Goal: Task Accomplishment & Management: Complete application form

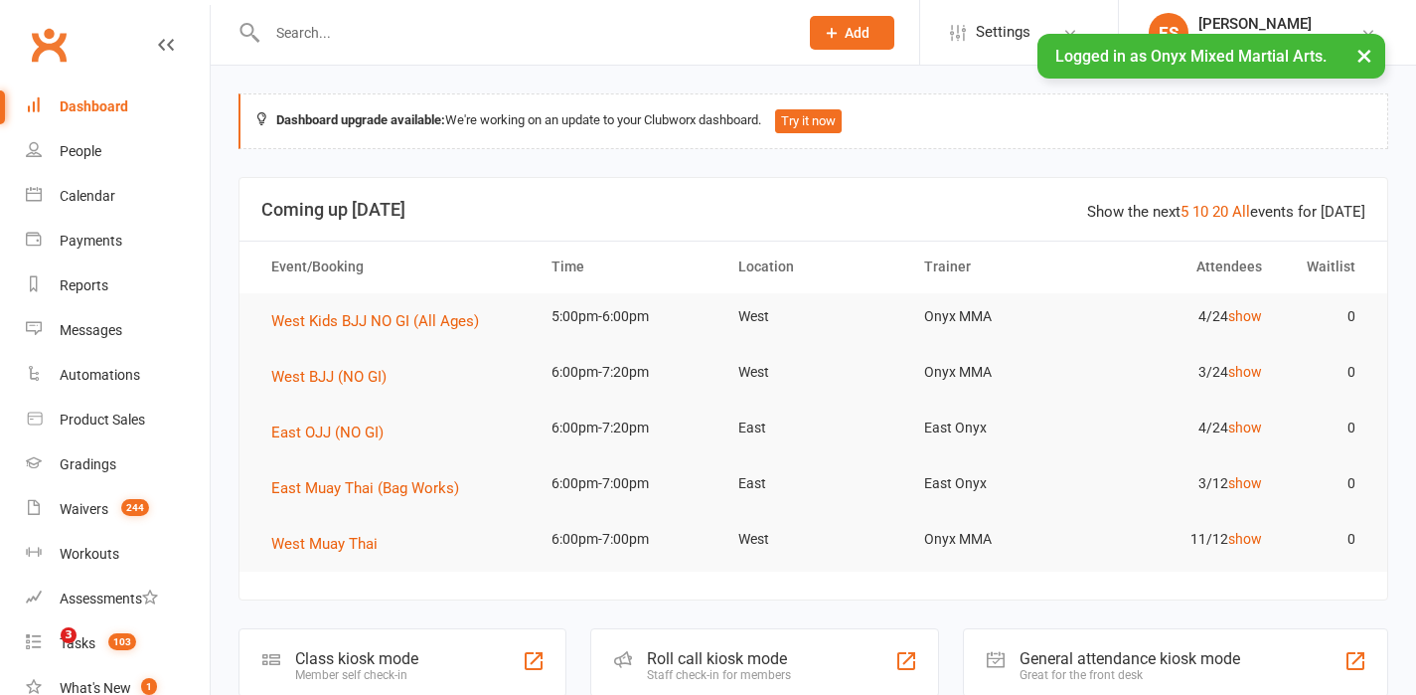
click at [867, 34] on span "Add" at bounding box center [857, 33] width 25 height 16
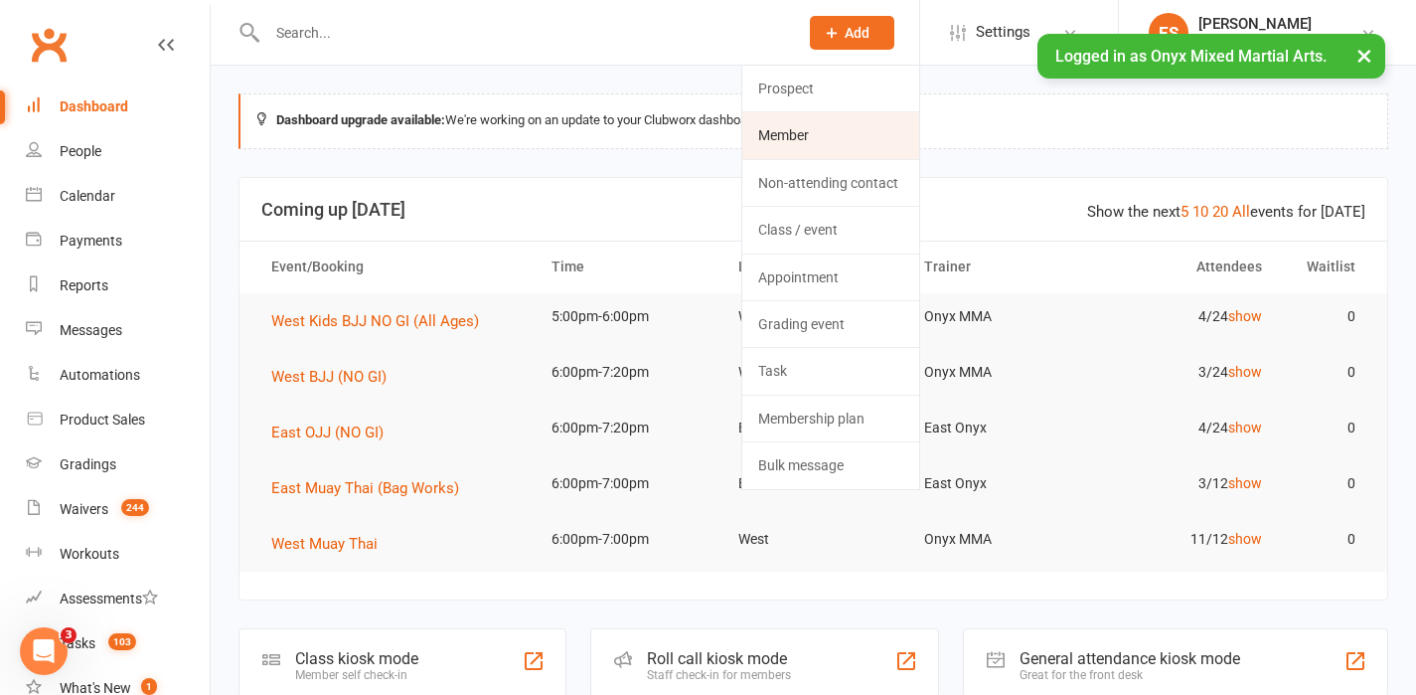
click at [843, 130] on link "Member" at bounding box center [831, 135] width 177 height 46
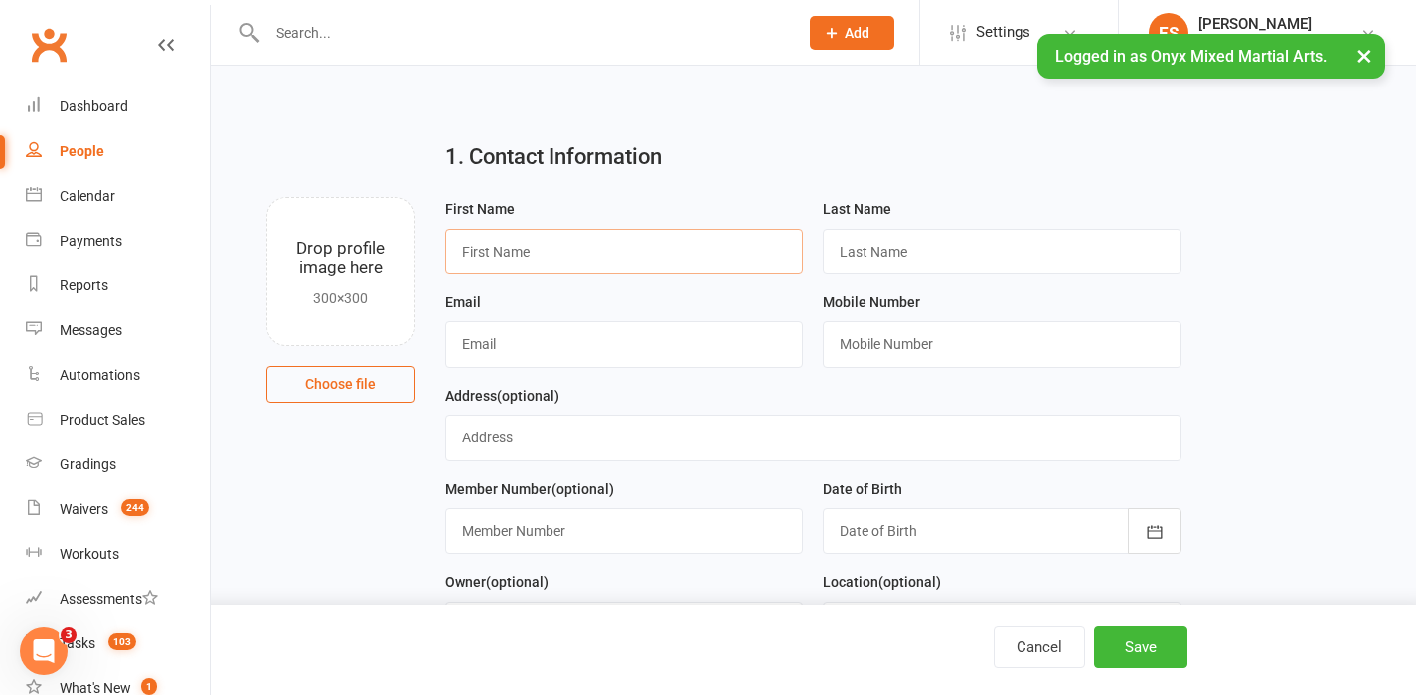
click at [611, 244] on input "text" at bounding box center [624, 252] width 359 height 46
type input "[PERSON_NAME]"
type input "Soh"
type input "[EMAIL_ADDRESS][DOMAIN_NAME]"
type input "[PHONE_NUMBER]"
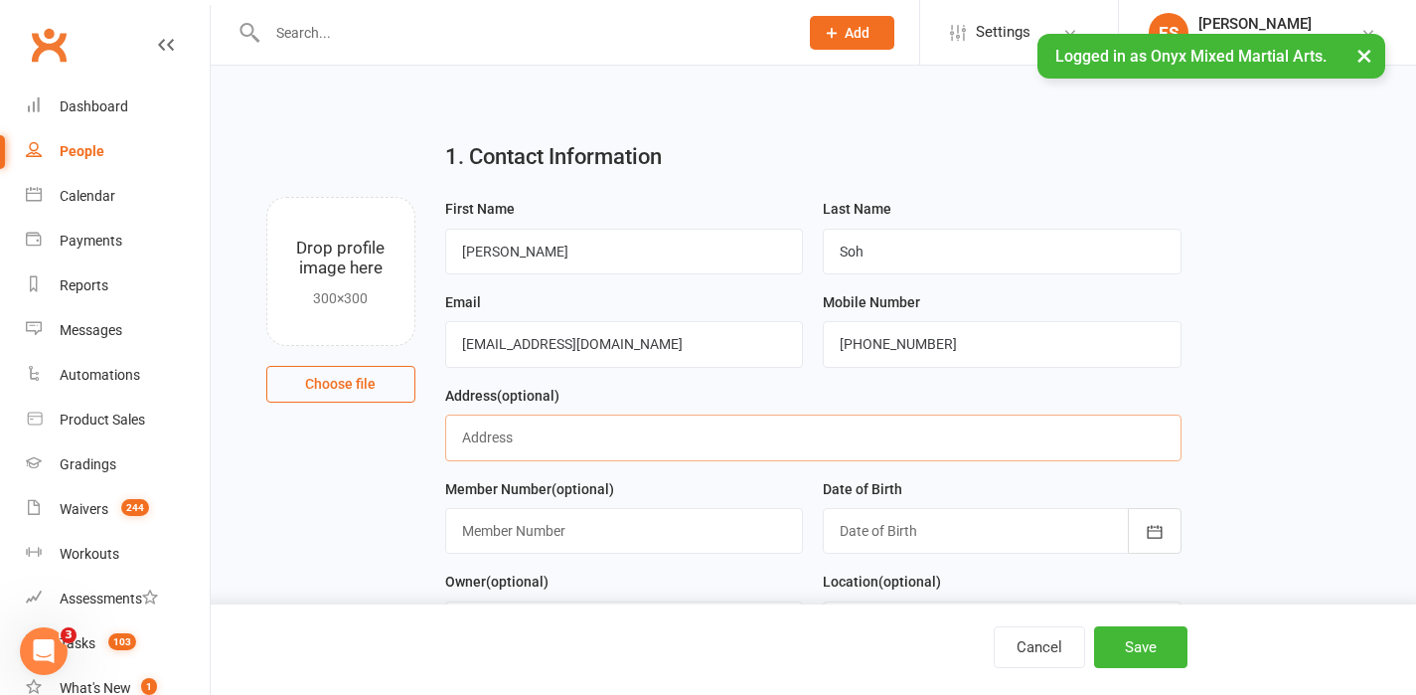
click at [579, 438] on input "text" at bounding box center [813, 437] width 737 height 46
type input "Blk [STREET_ADDRESS]"
click at [1146, 531] on icon "button" at bounding box center [1155, 532] width 20 height 20
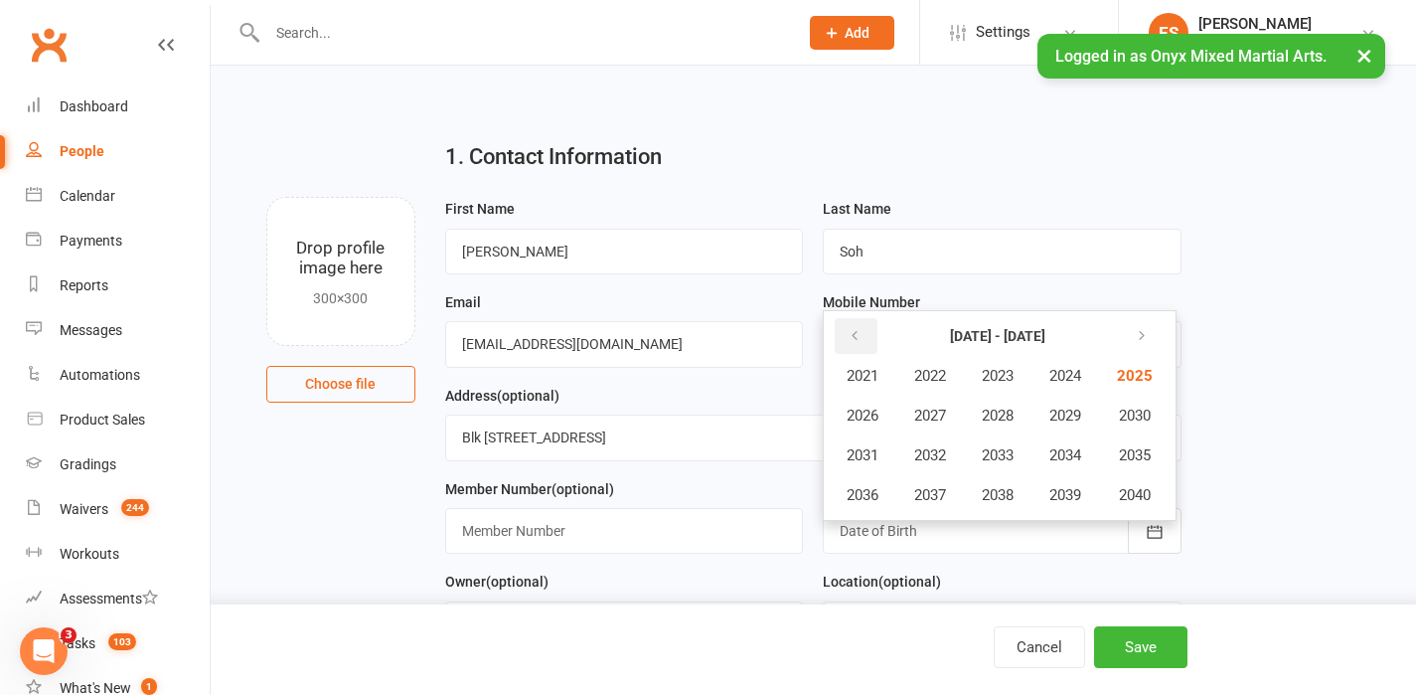
click at [855, 340] on icon "button" at bounding box center [855, 336] width 14 height 16
click at [1081, 384] on span "2004" at bounding box center [1066, 376] width 32 height 18
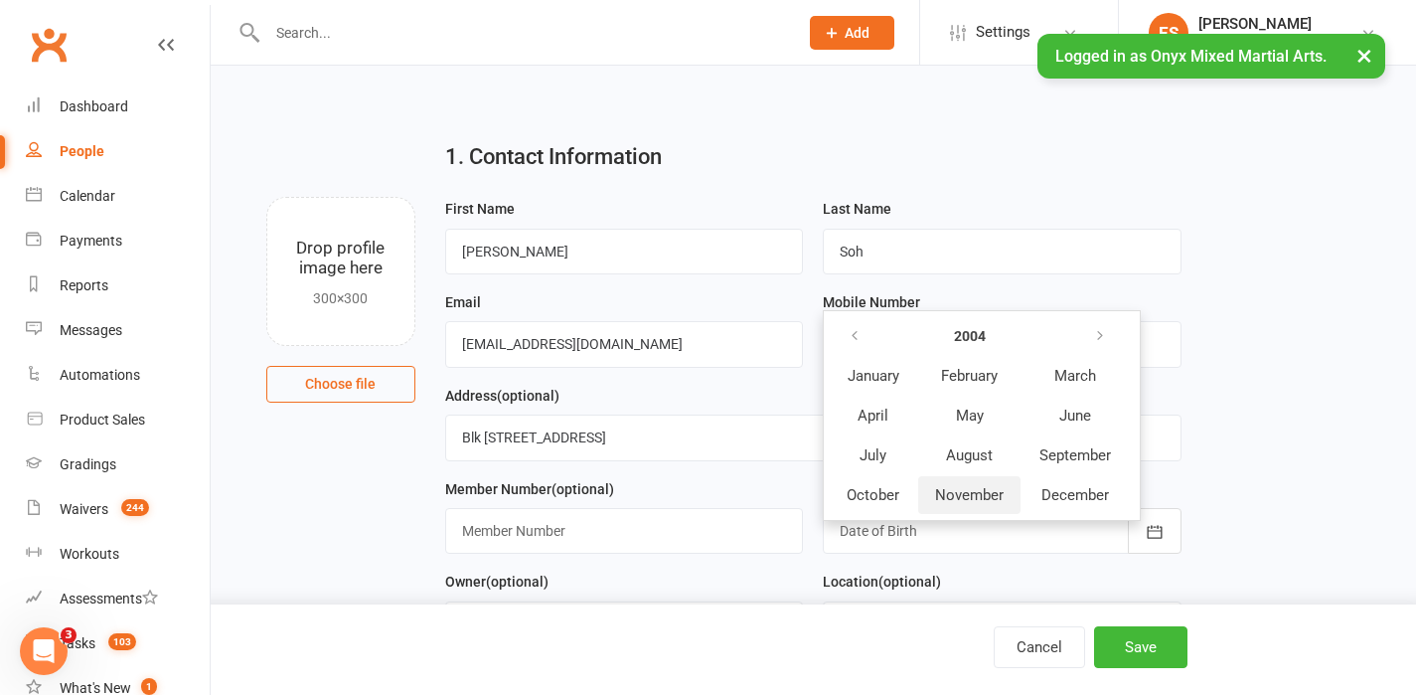
click at [1000, 497] on span "November" at bounding box center [969, 495] width 69 height 18
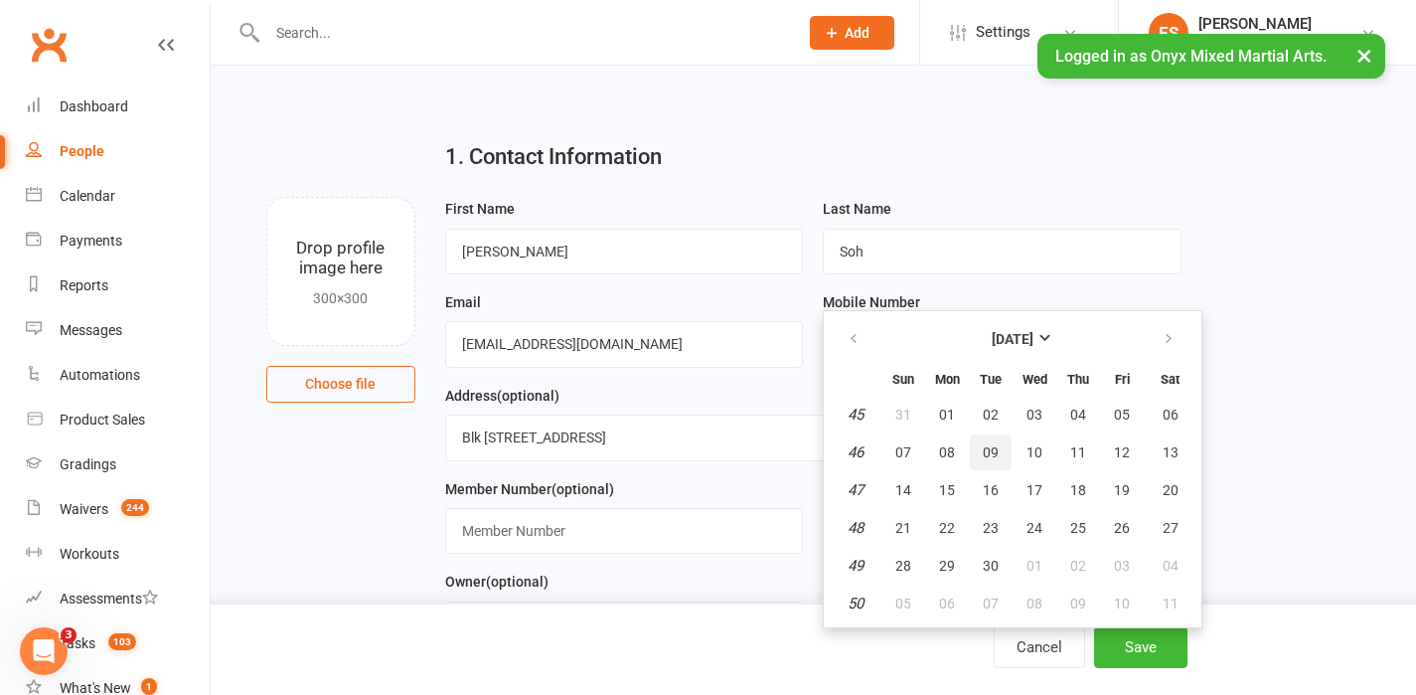
click at [991, 453] on span "09" at bounding box center [991, 452] width 16 height 16
type input "[DATE]"
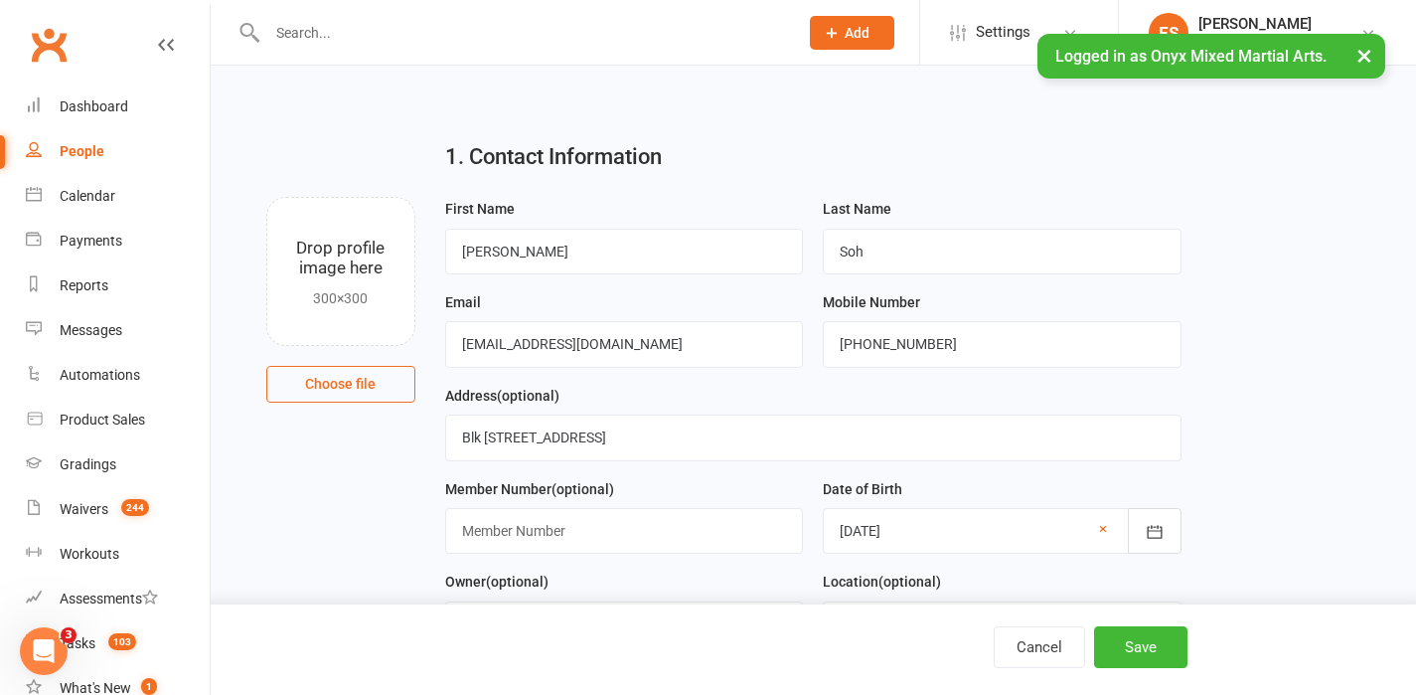
scroll to position [179, 0]
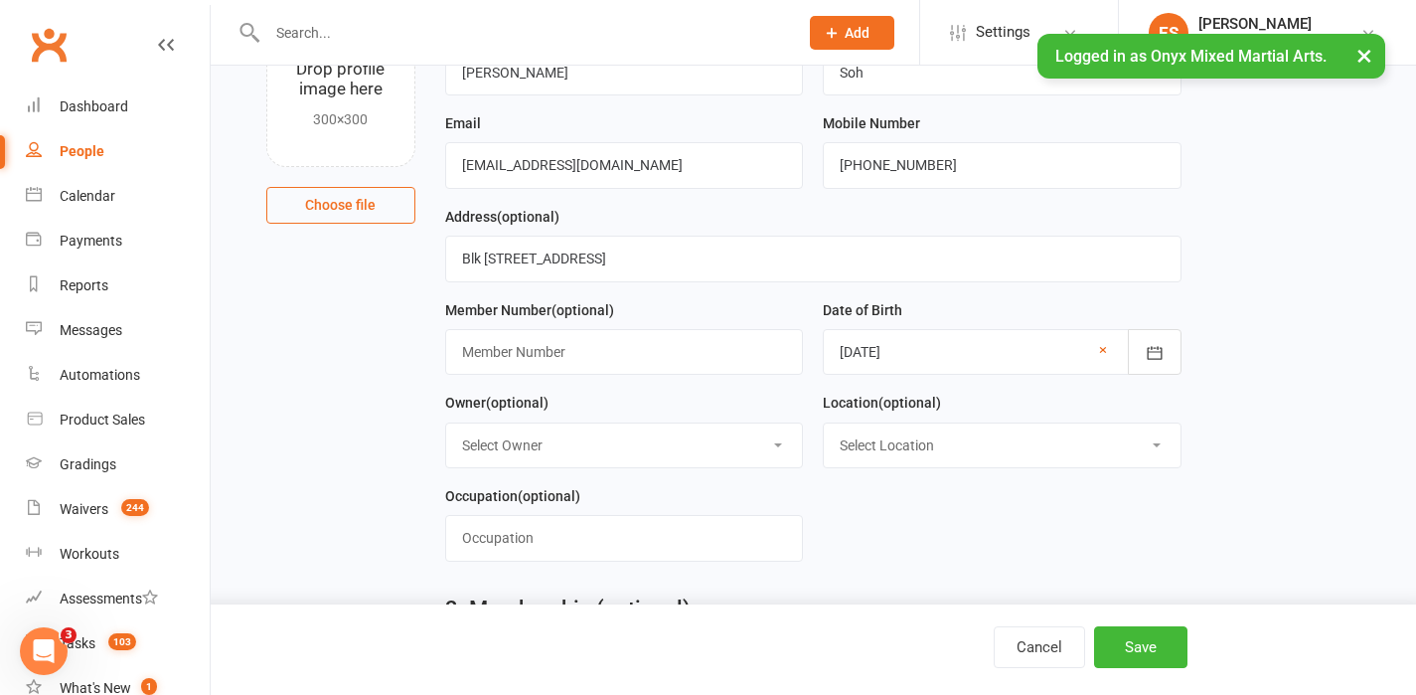
click at [608, 452] on select "Select Owner Onyx MMA [PERSON_NAME] [PERSON_NAME] purple seoh [PERSON_NAME] [PE…" at bounding box center [624, 445] width 357 height 44
select select "6"
click at [1129, 448] on select "Select Location [GEOGRAPHIC_DATA]" at bounding box center [1002, 445] width 357 height 44
select select "1"
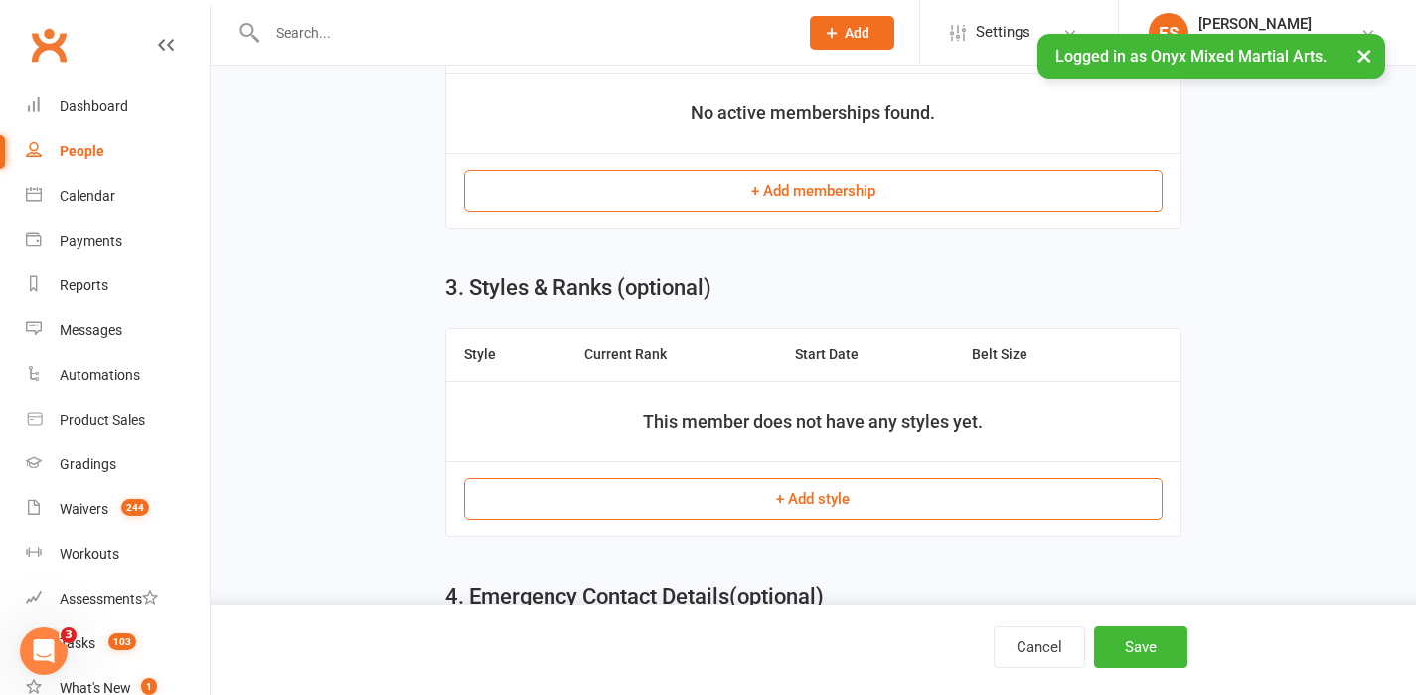
click at [798, 179] on button "+ Add membership" at bounding box center [813, 191] width 699 height 42
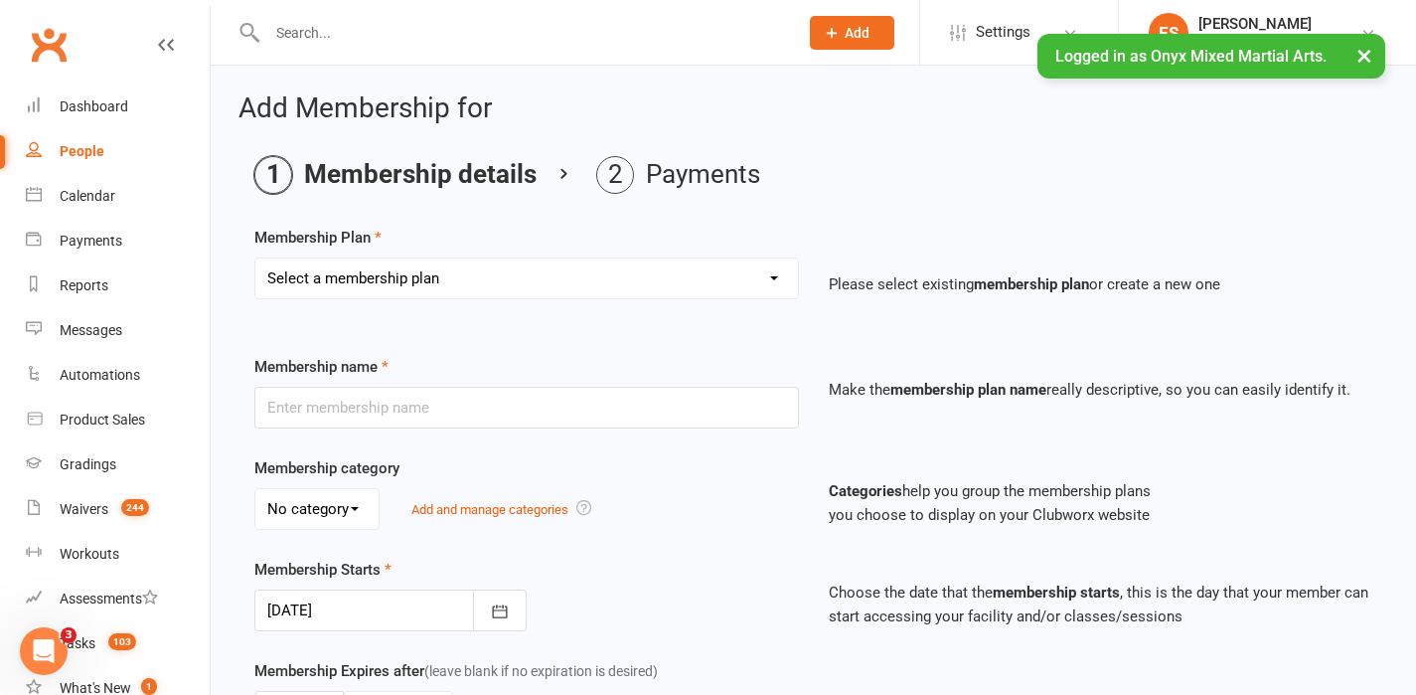
click at [499, 280] on select "Select a membership plan Create new Membership Plan 24 West 1 Month - Guest 23 …" at bounding box center [526, 278] width 543 height 40
select select "98"
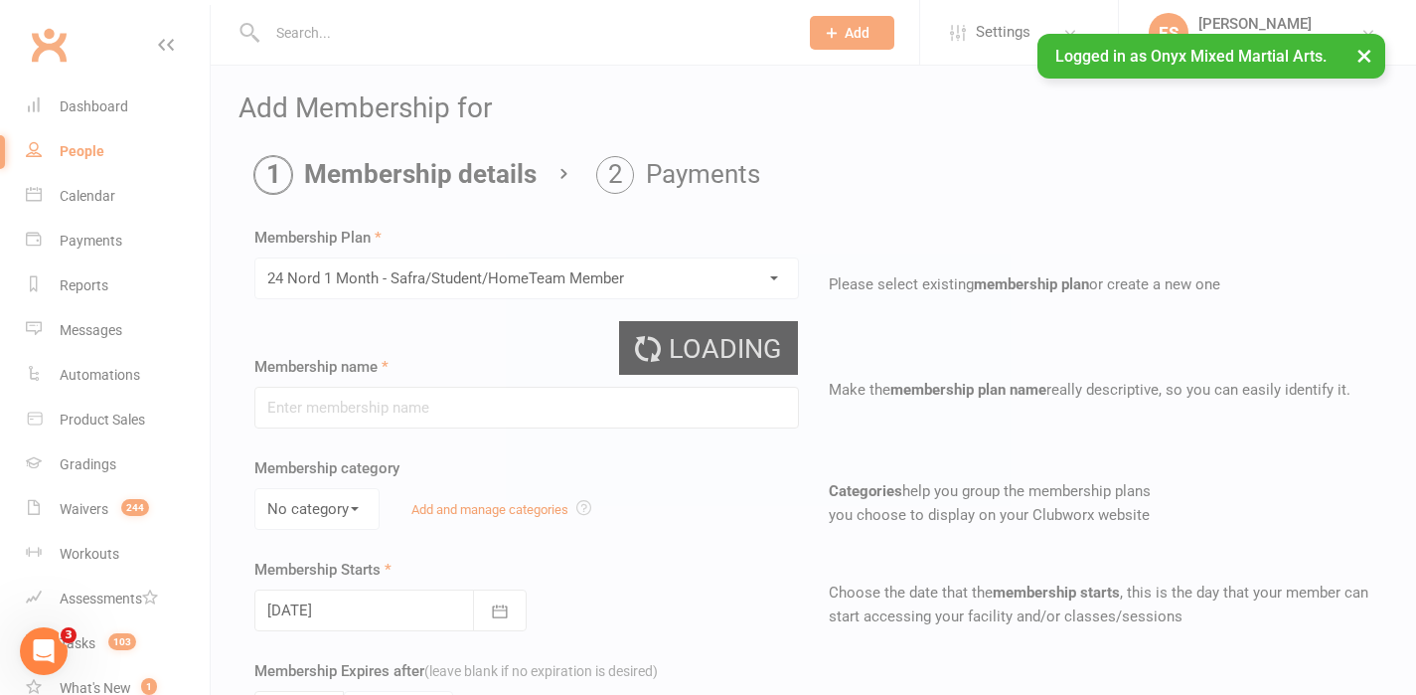
type input "24 Nord 1 Month - Safra/Student/HomeTeam Member"
select select "2"
type input "1"
select select "2"
type input "4"
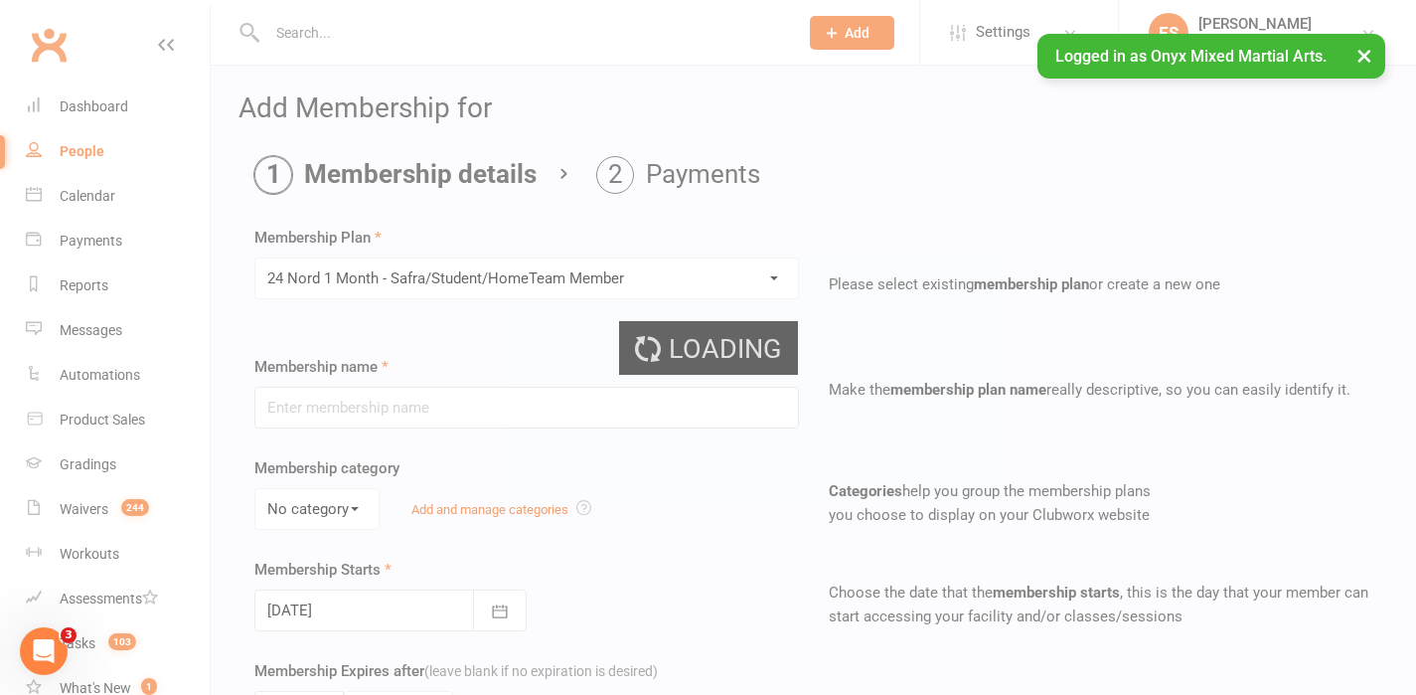
type input "2"
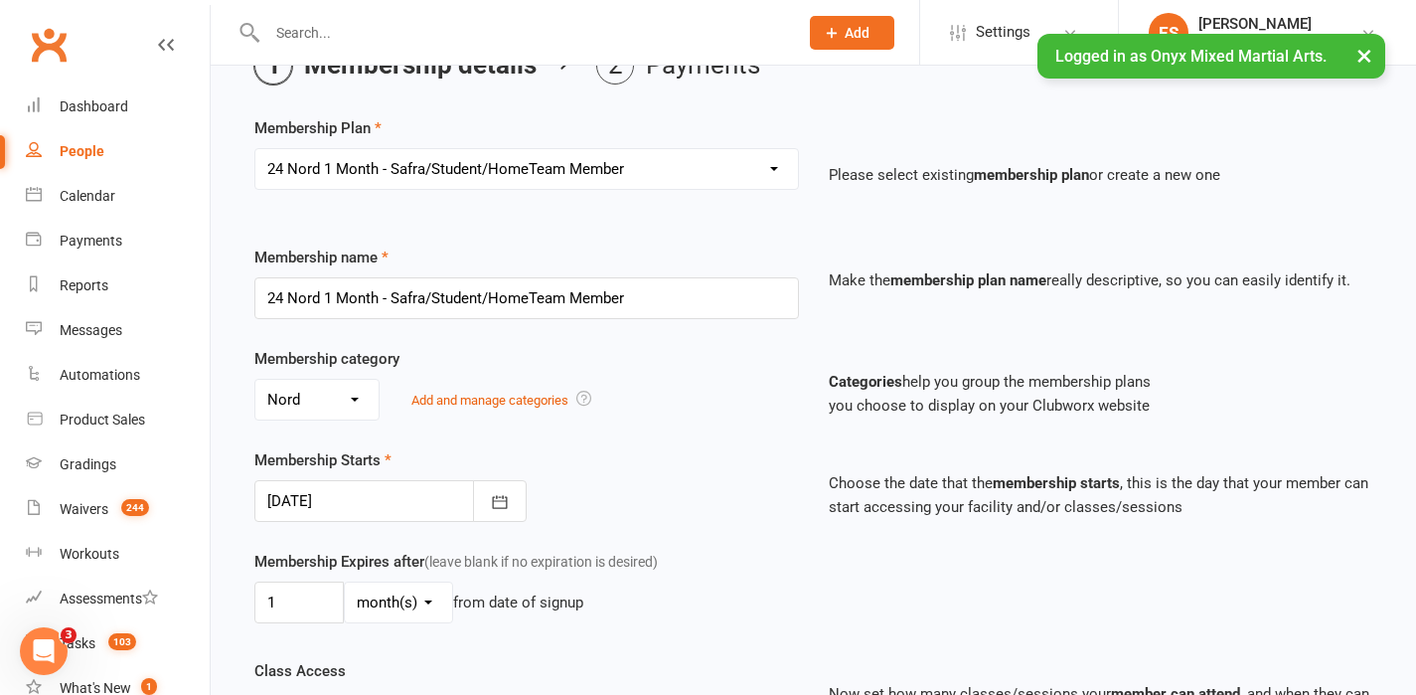
scroll to position [171, 0]
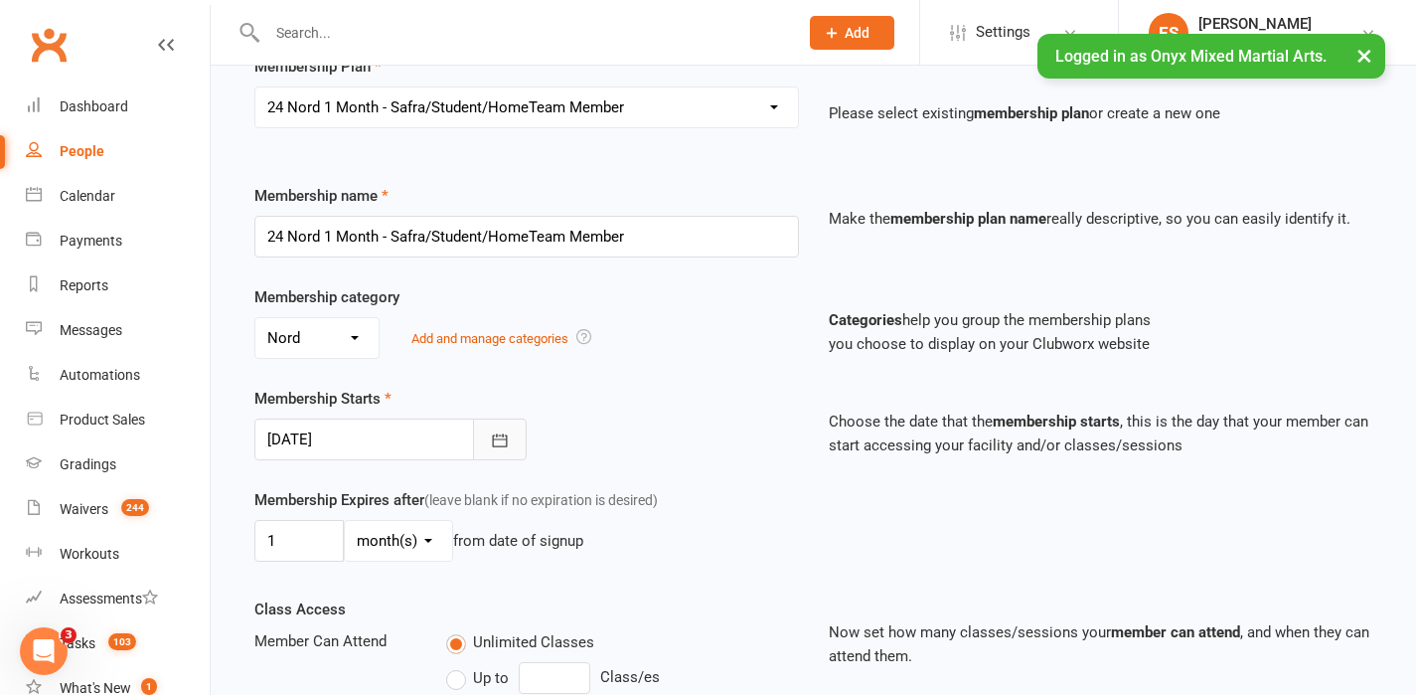
click at [493, 434] on icon "button" at bounding box center [500, 440] width 20 height 20
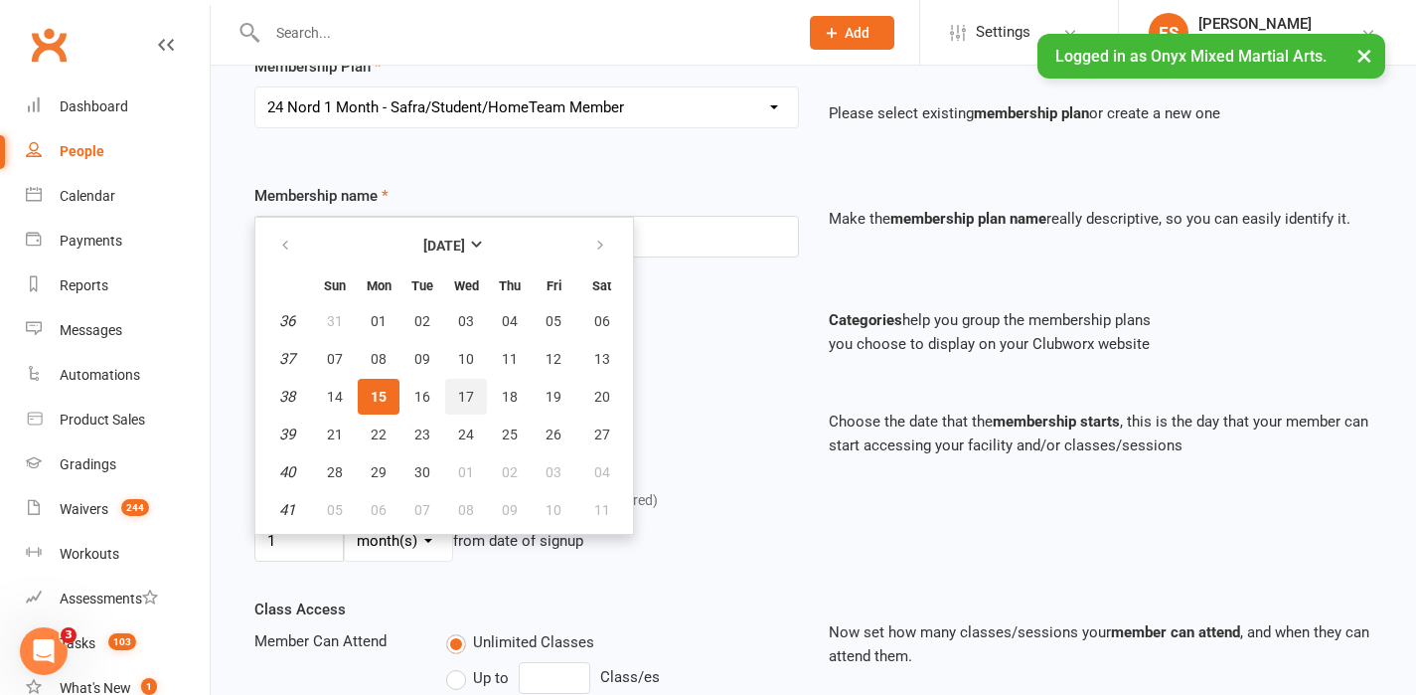
click at [469, 397] on span "17" at bounding box center [466, 397] width 16 height 16
type input "[DATE]"
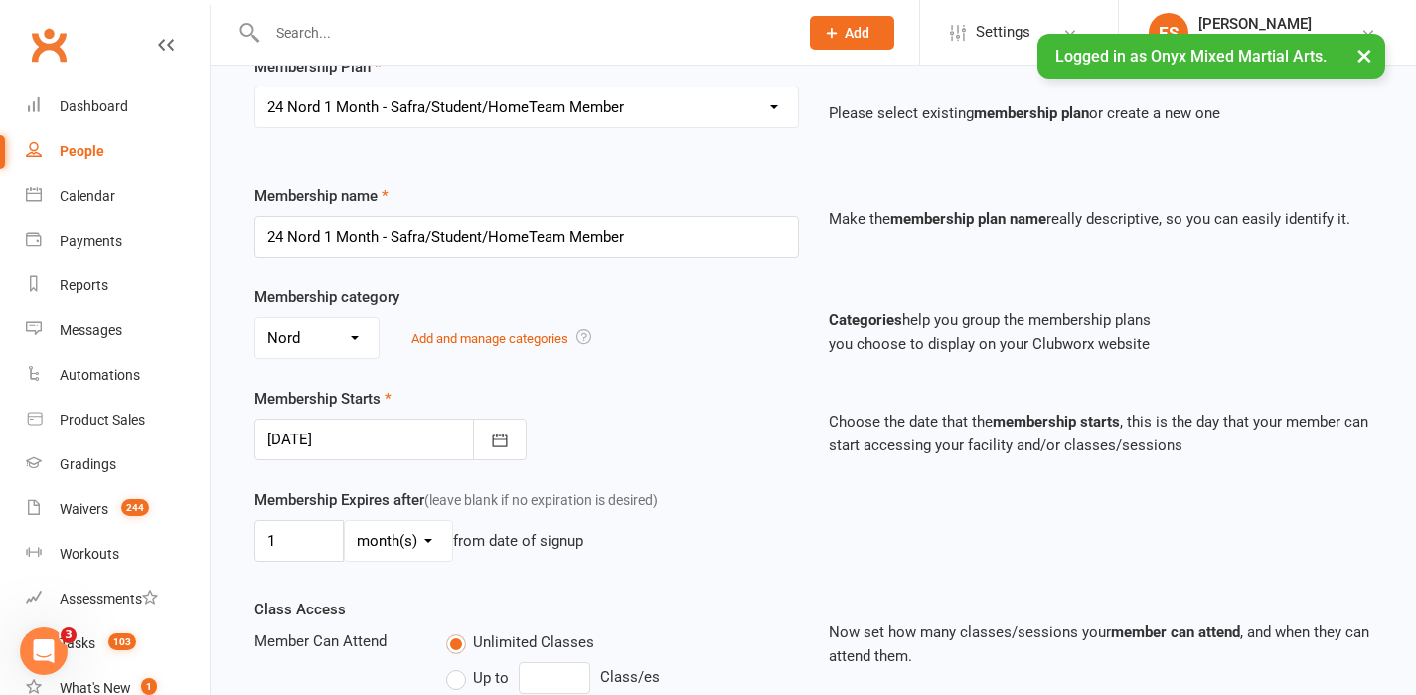
click at [687, 482] on div "Membership Starts [DATE] [DATE] Sun Mon Tue Wed Thu Fri Sat 36 31 01 02 03 04 0…" at bounding box center [814, 437] width 1148 height 101
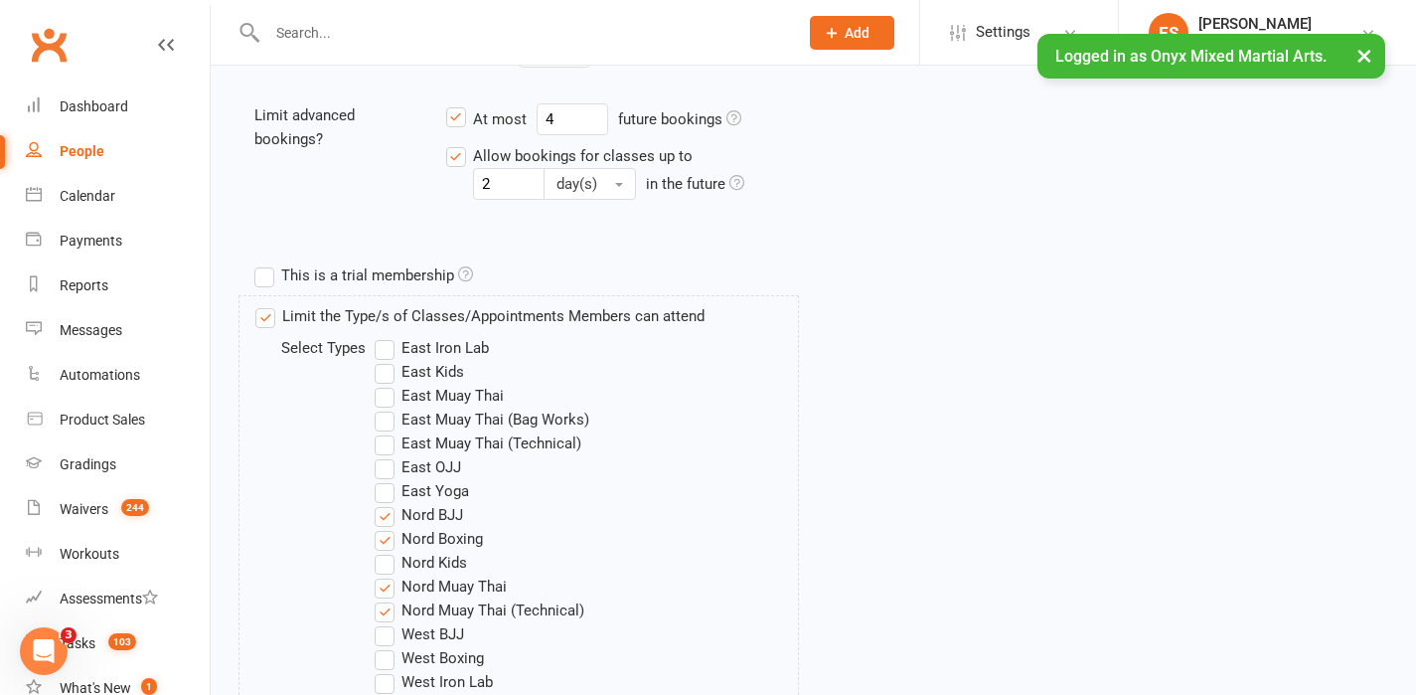
scroll to position [1285, 0]
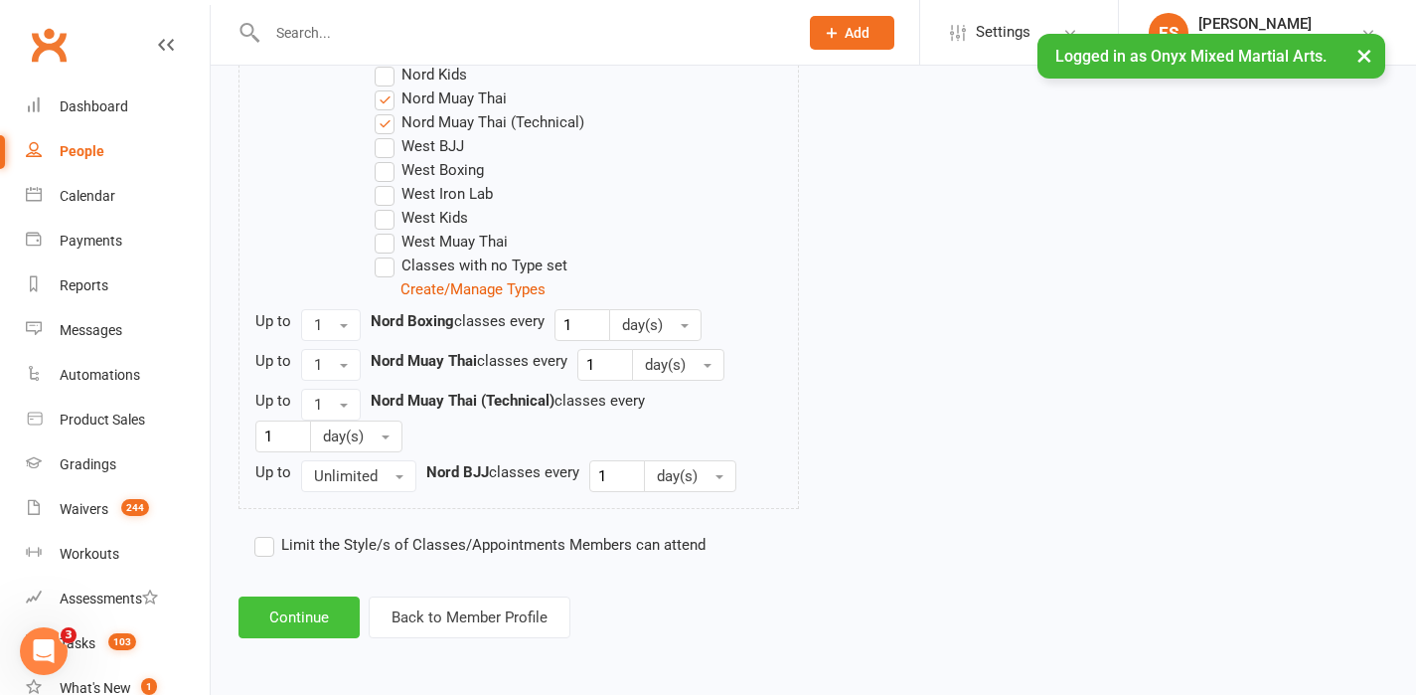
click at [318, 628] on button "Continue" at bounding box center [299, 617] width 121 height 42
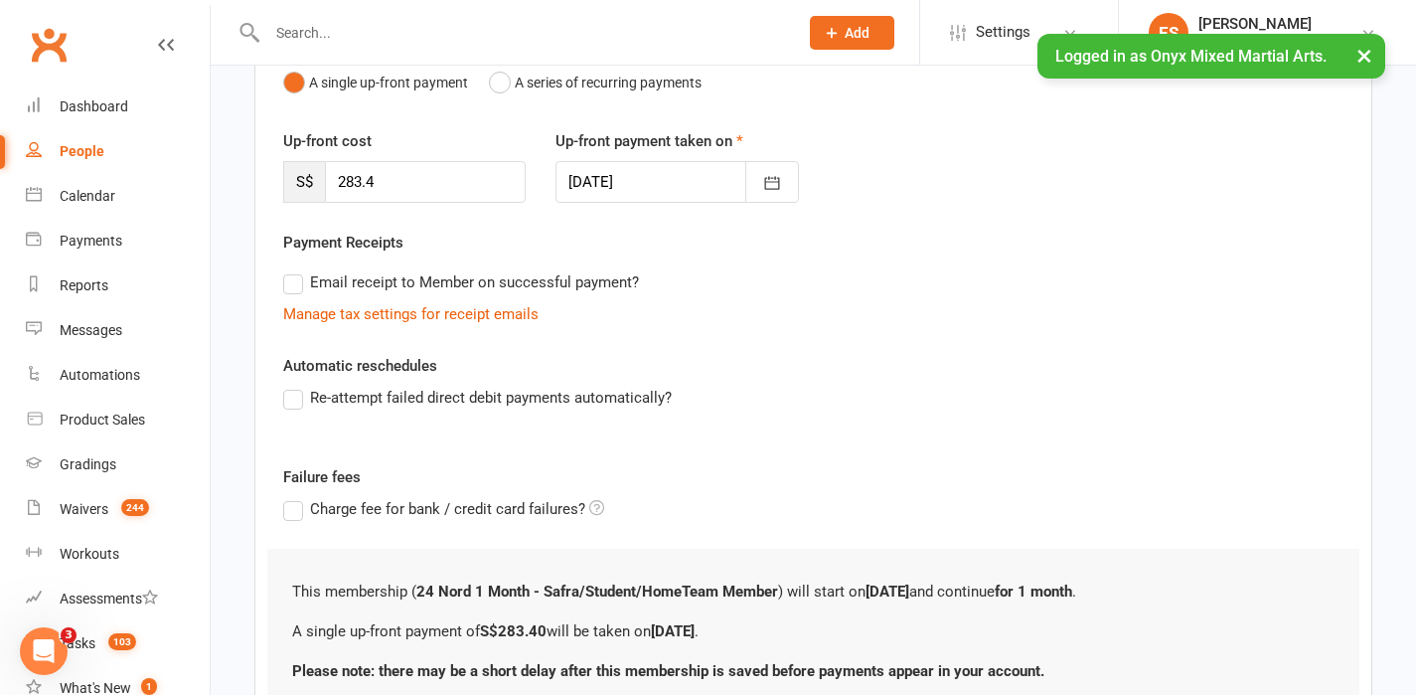
scroll to position [388, 0]
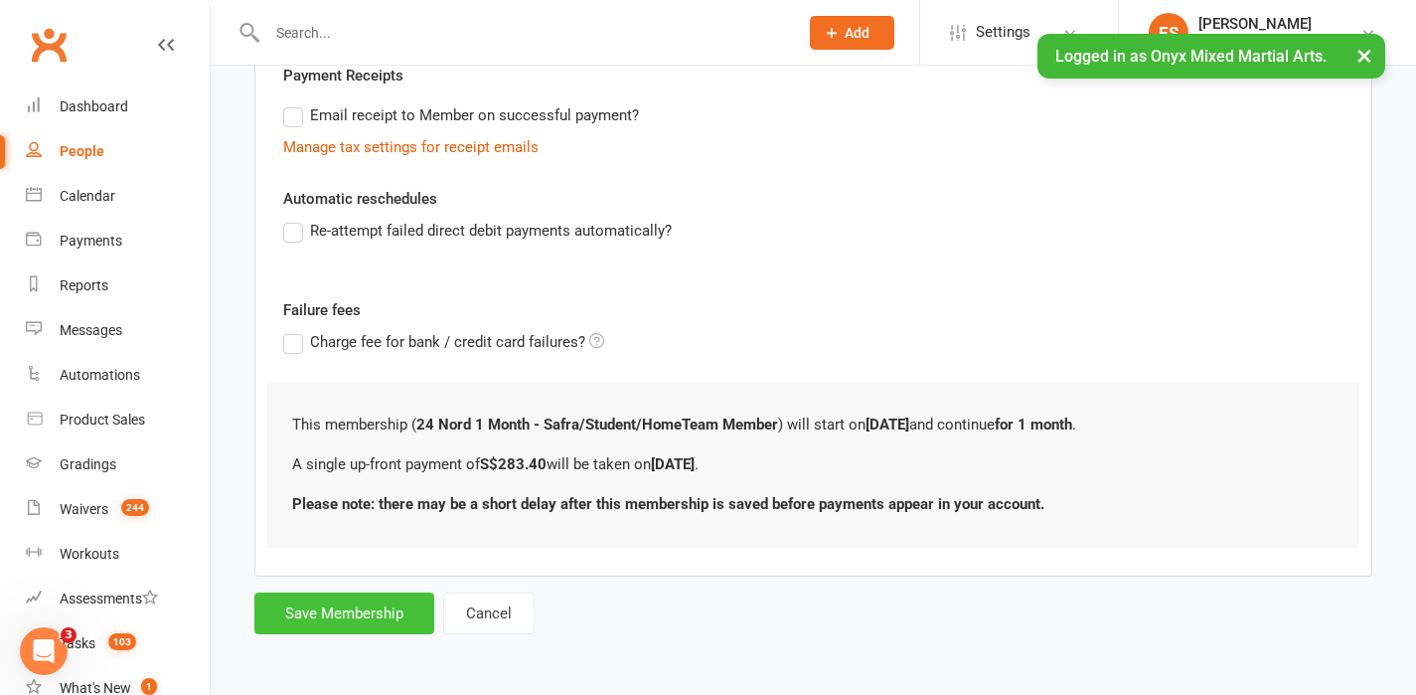
click at [348, 614] on button "Save Membership" at bounding box center [344, 613] width 180 height 42
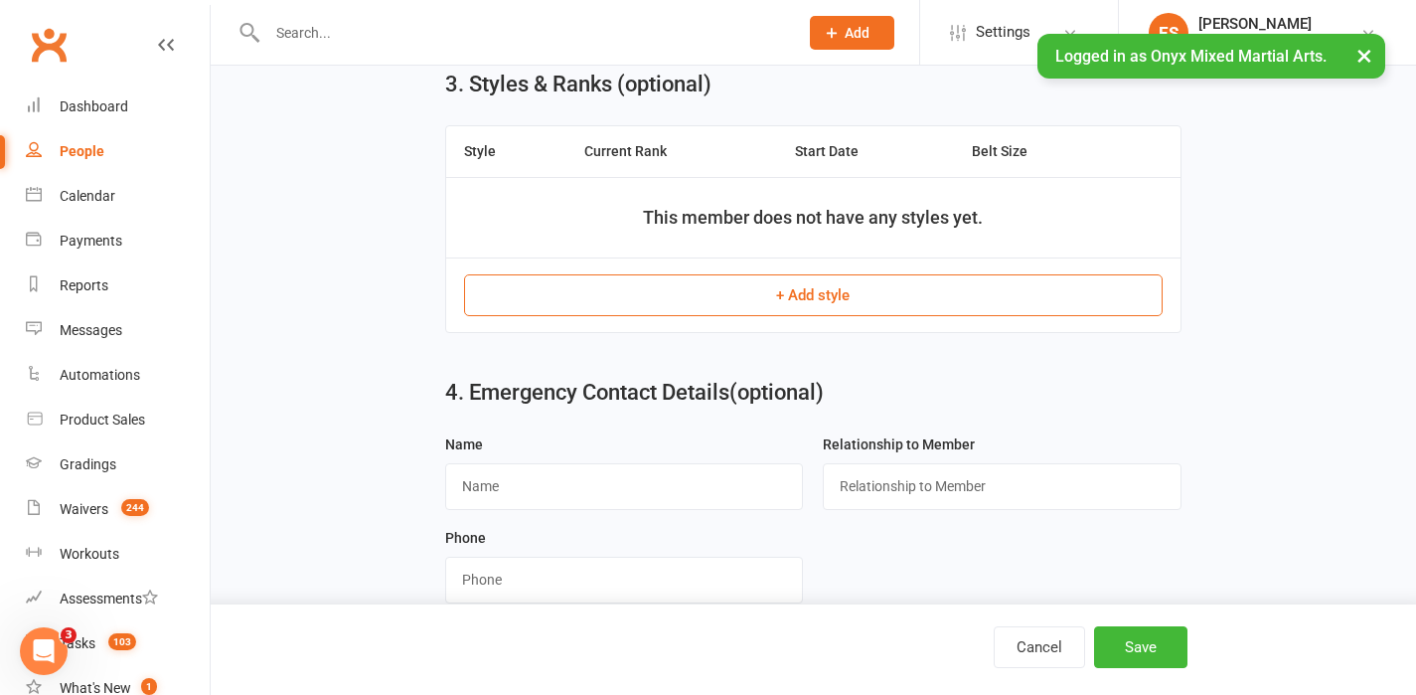
scroll to position [1038, 0]
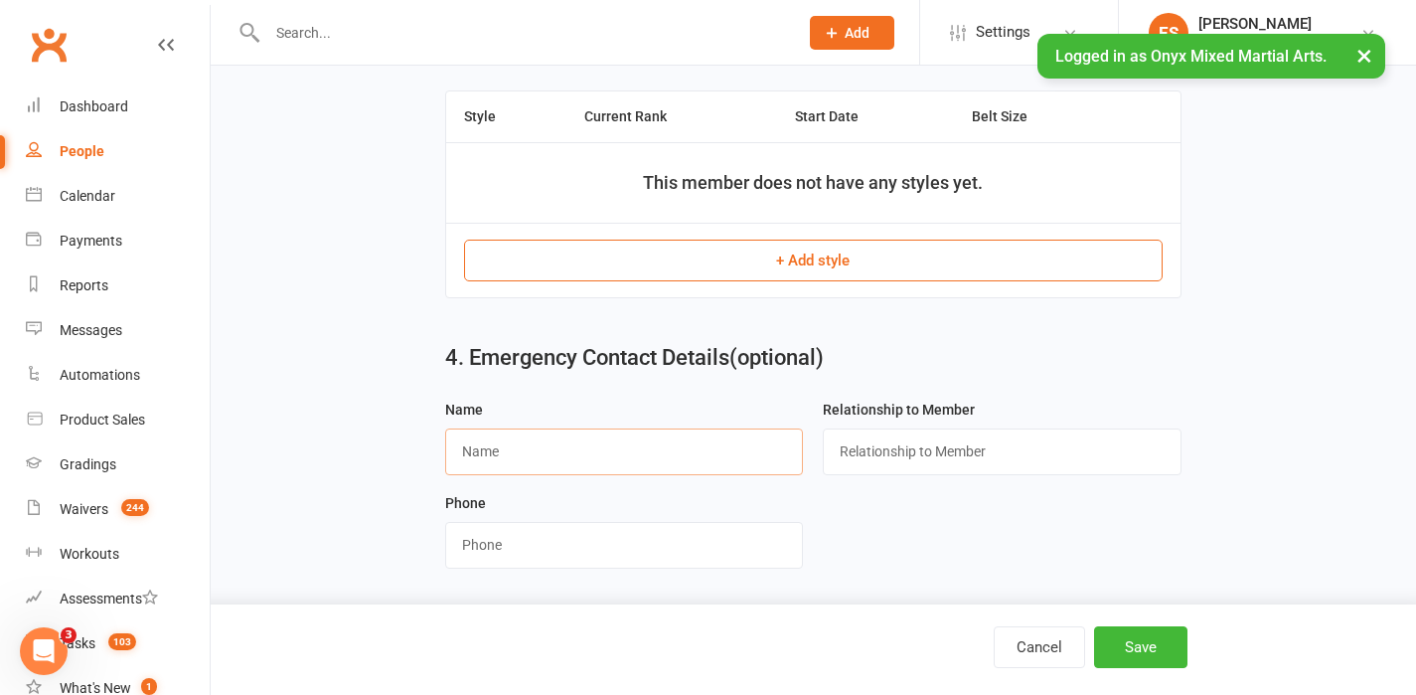
click at [620, 459] on input "text" at bounding box center [624, 451] width 359 height 46
type input "Soh Yew Beng"
type input "Father"
type input "90083915"
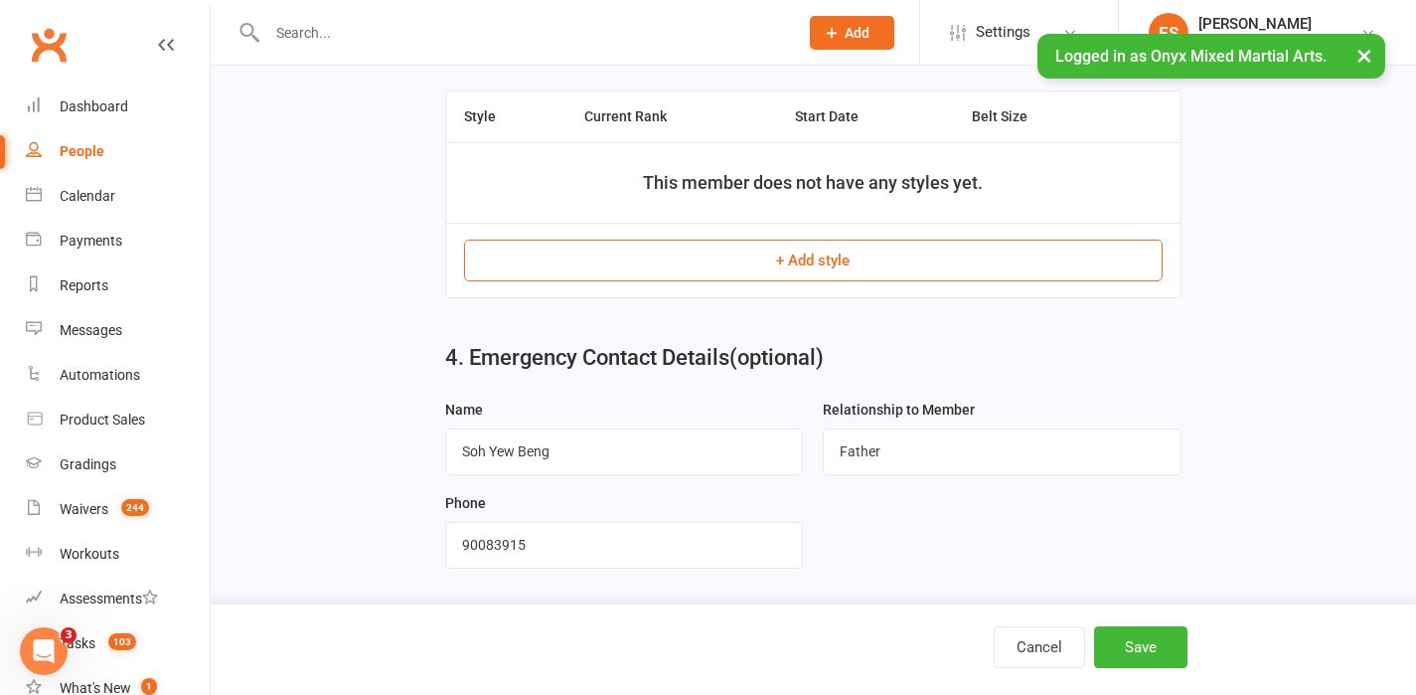
click at [1109, 548] on form "Name [PERSON_NAME] Relationship to Member Father Phone" at bounding box center [813, 491] width 756 height 187
click at [1135, 641] on button "Save" at bounding box center [1140, 647] width 93 height 42
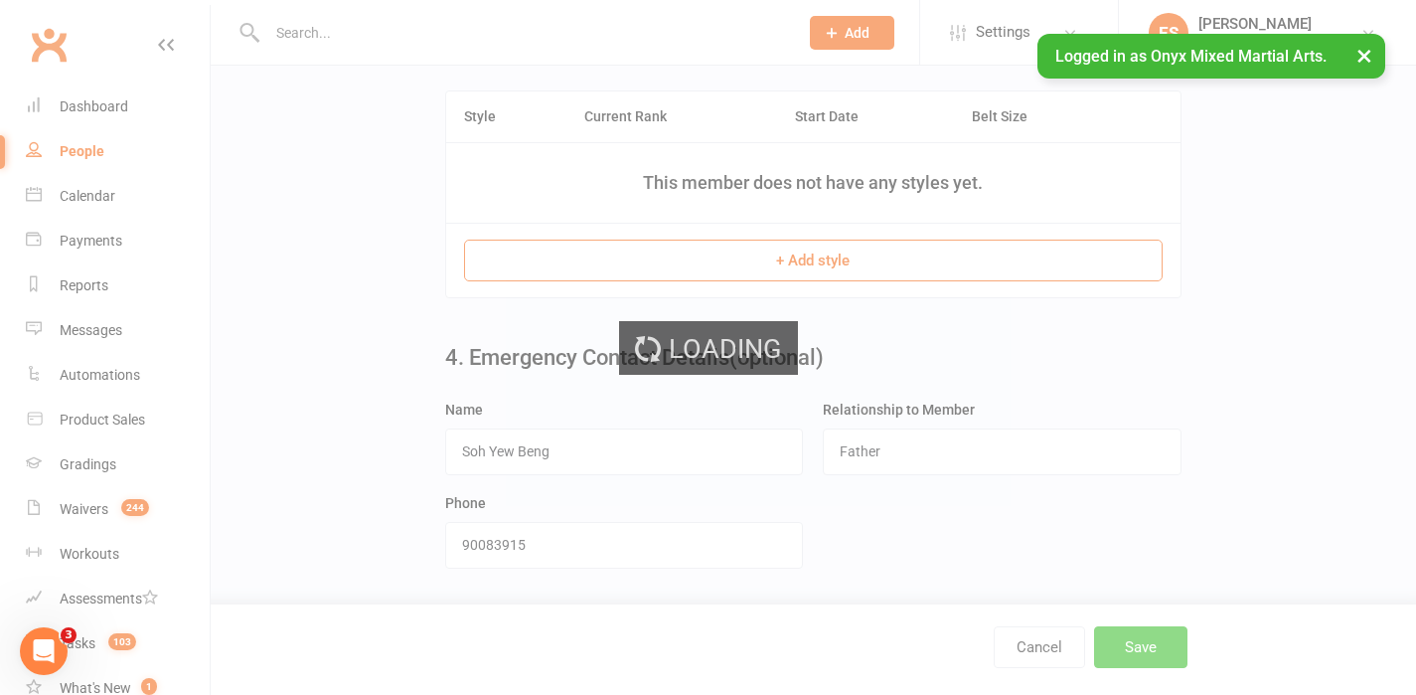
scroll to position [0, 0]
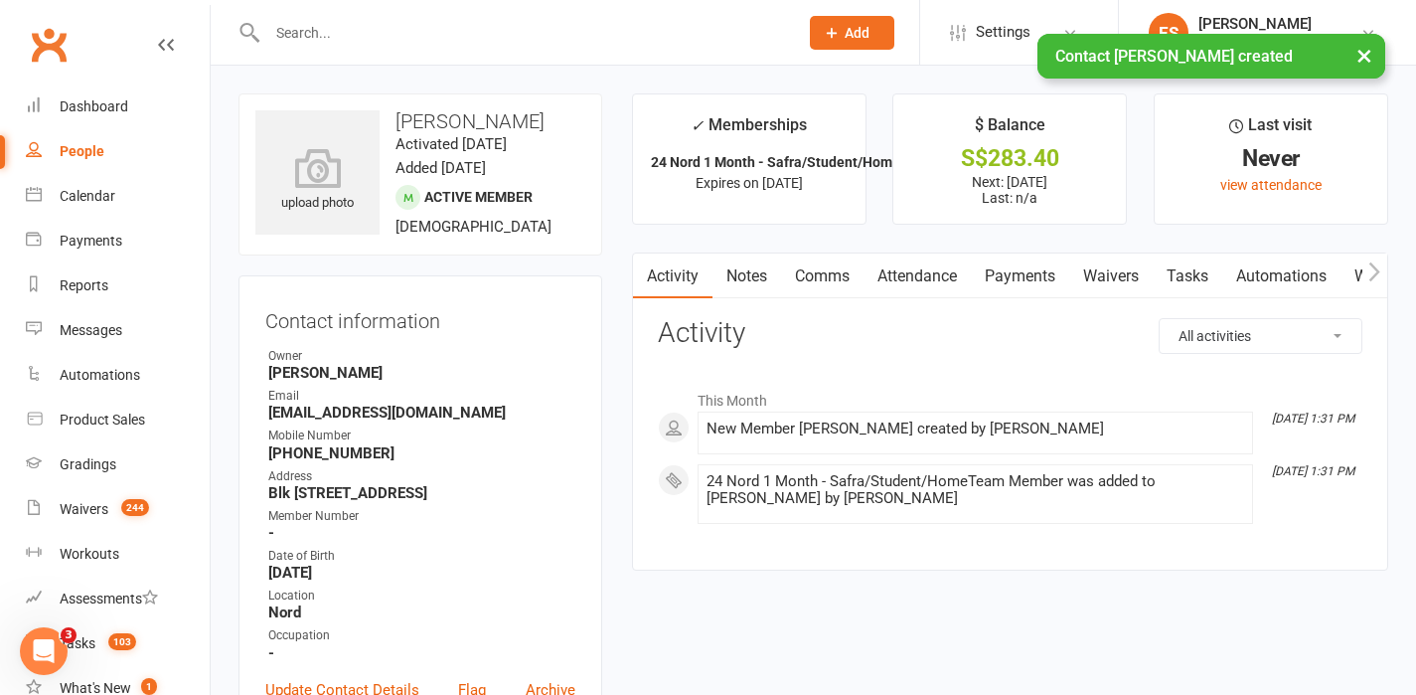
click at [1375, 271] on icon "button" at bounding box center [1375, 271] width 12 height 21
click at [1377, 269] on icon "button" at bounding box center [1375, 271] width 11 height 19
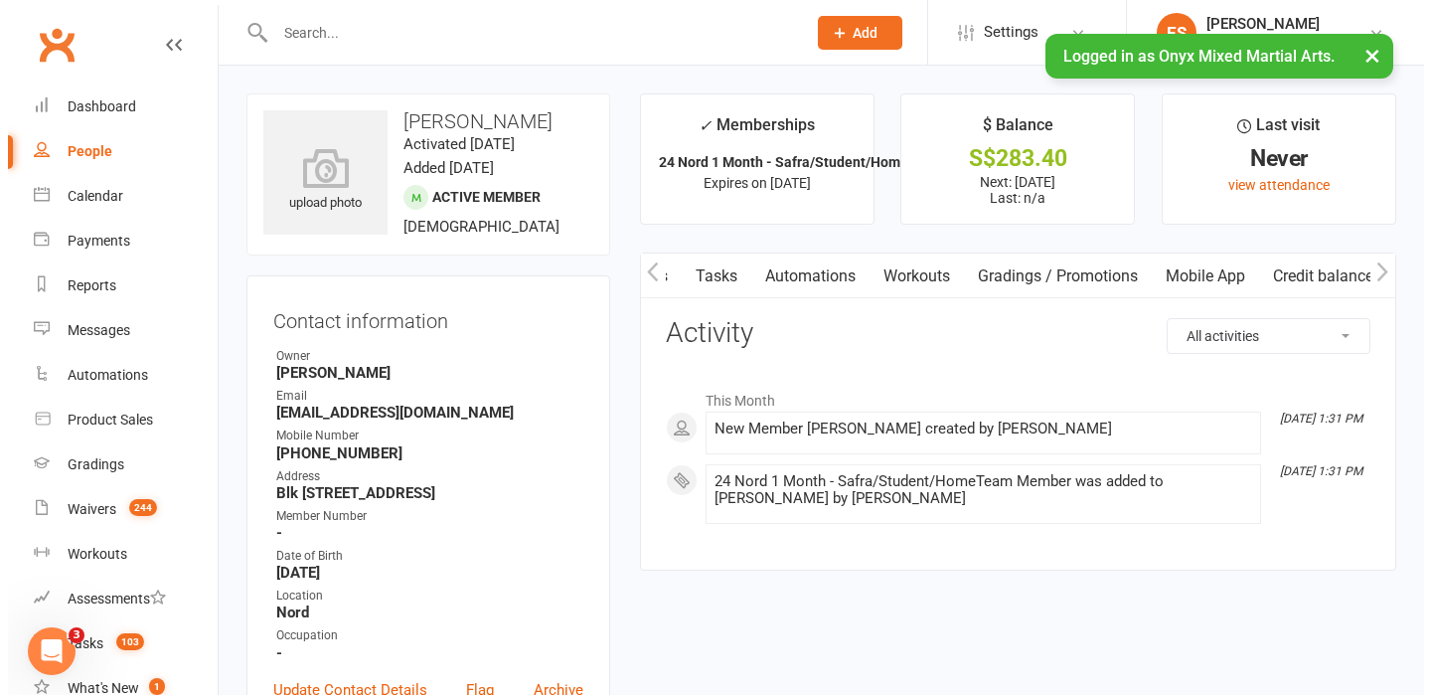
scroll to position [0, 479]
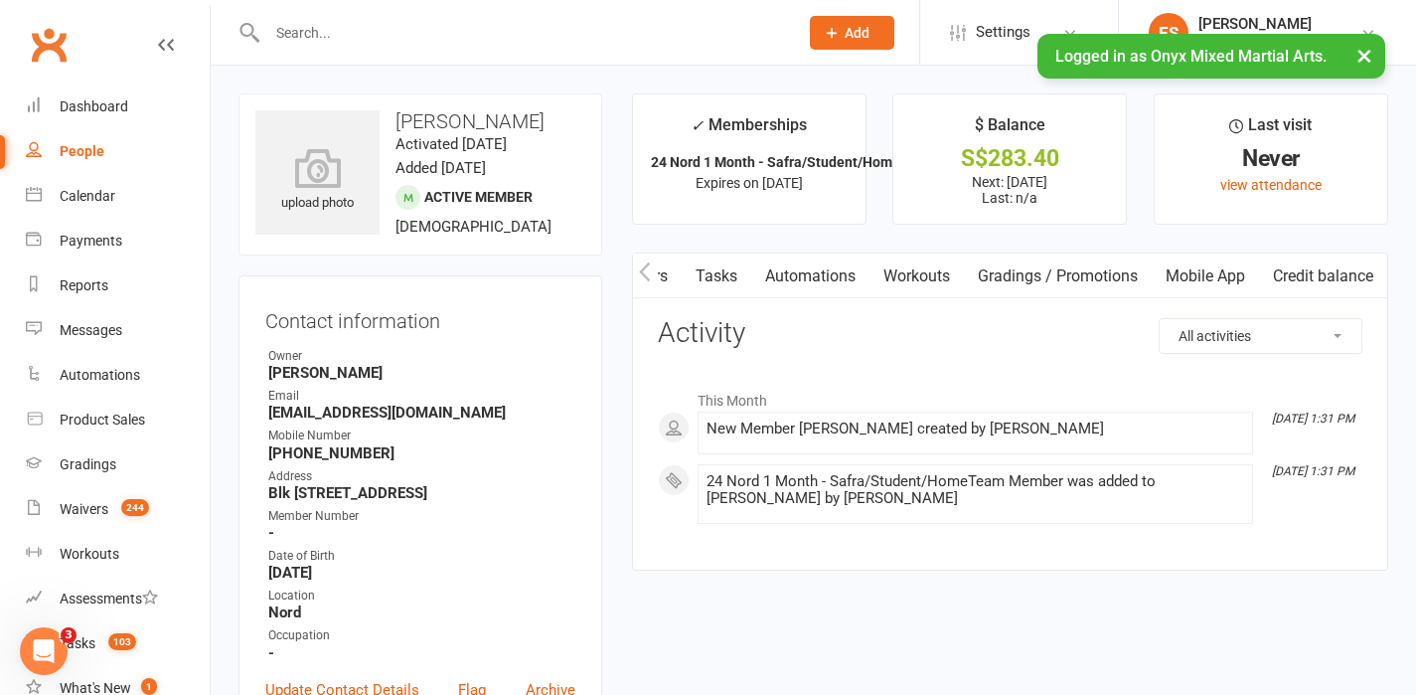
click at [1377, 269] on icon "button" at bounding box center [1375, 271] width 11 height 19
click at [1206, 279] on link "Mobile App" at bounding box center [1205, 276] width 107 height 46
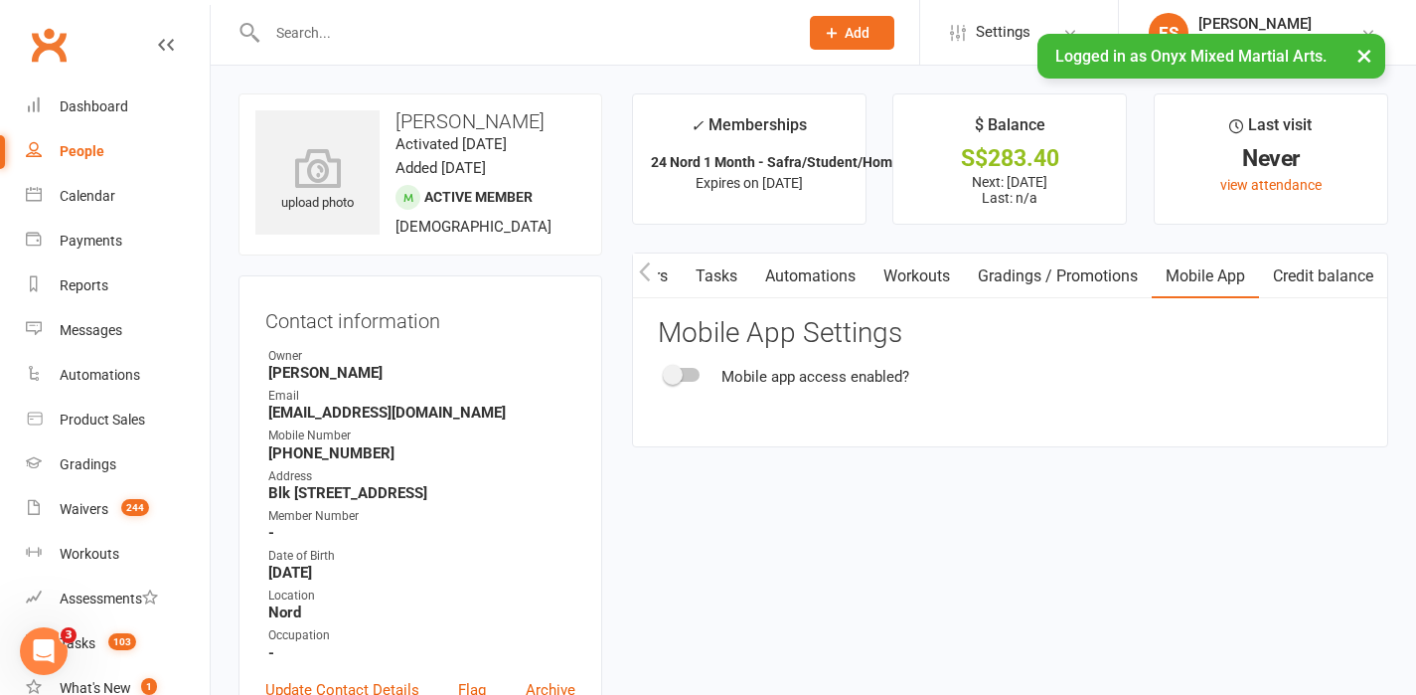
click at [692, 376] on div at bounding box center [683, 375] width 34 height 14
click at [666, 372] on input "checkbox" at bounding box center [666, 372] width 0 height 0
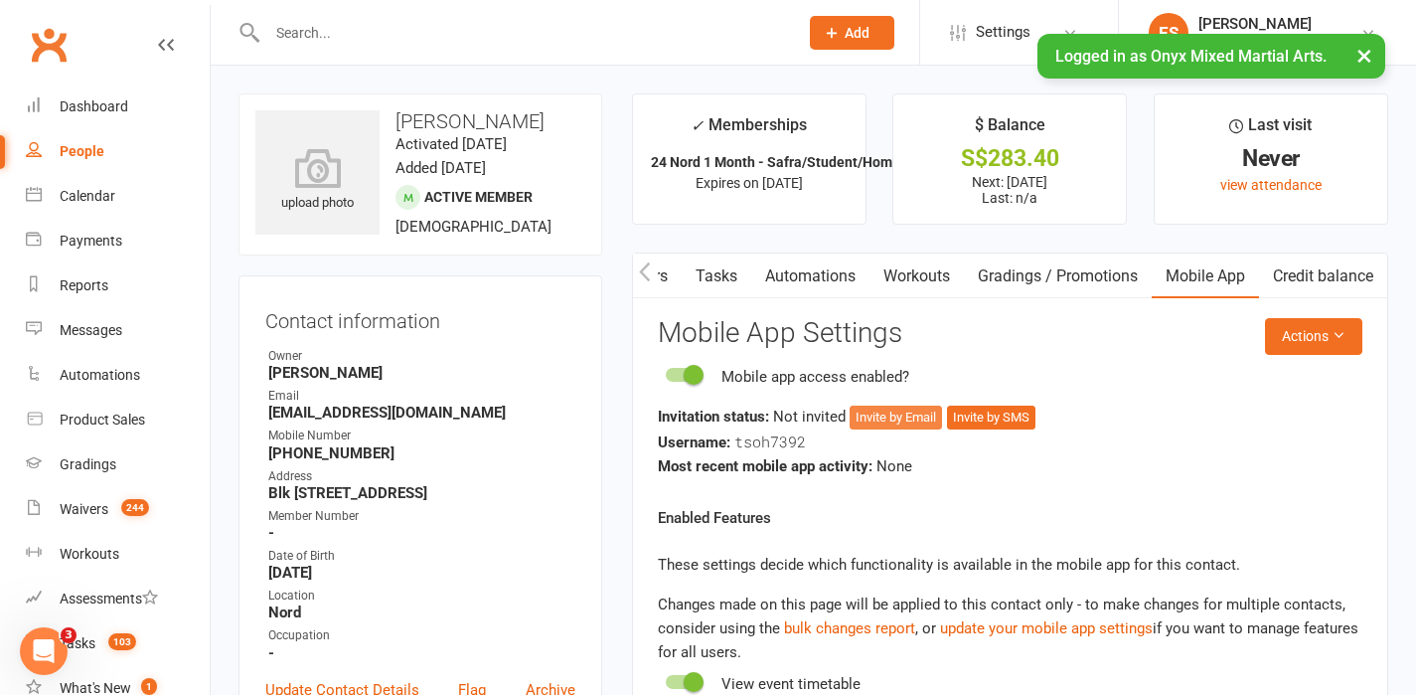
click at [896, 416] on button "Invite by Email" at bounding box center [896, 418] width 92 height 24
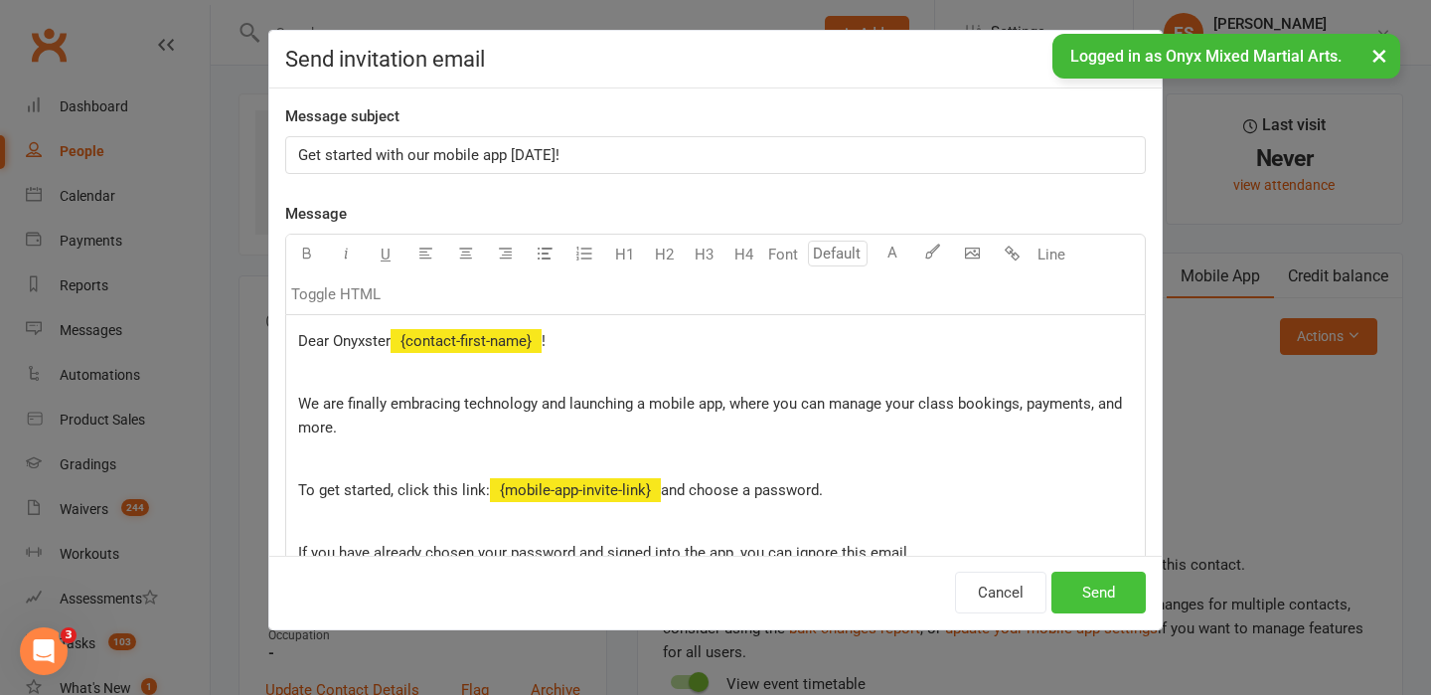
click at [1080, 594] on button "Send" at bounding box center [1099, 593] width 94 height 42
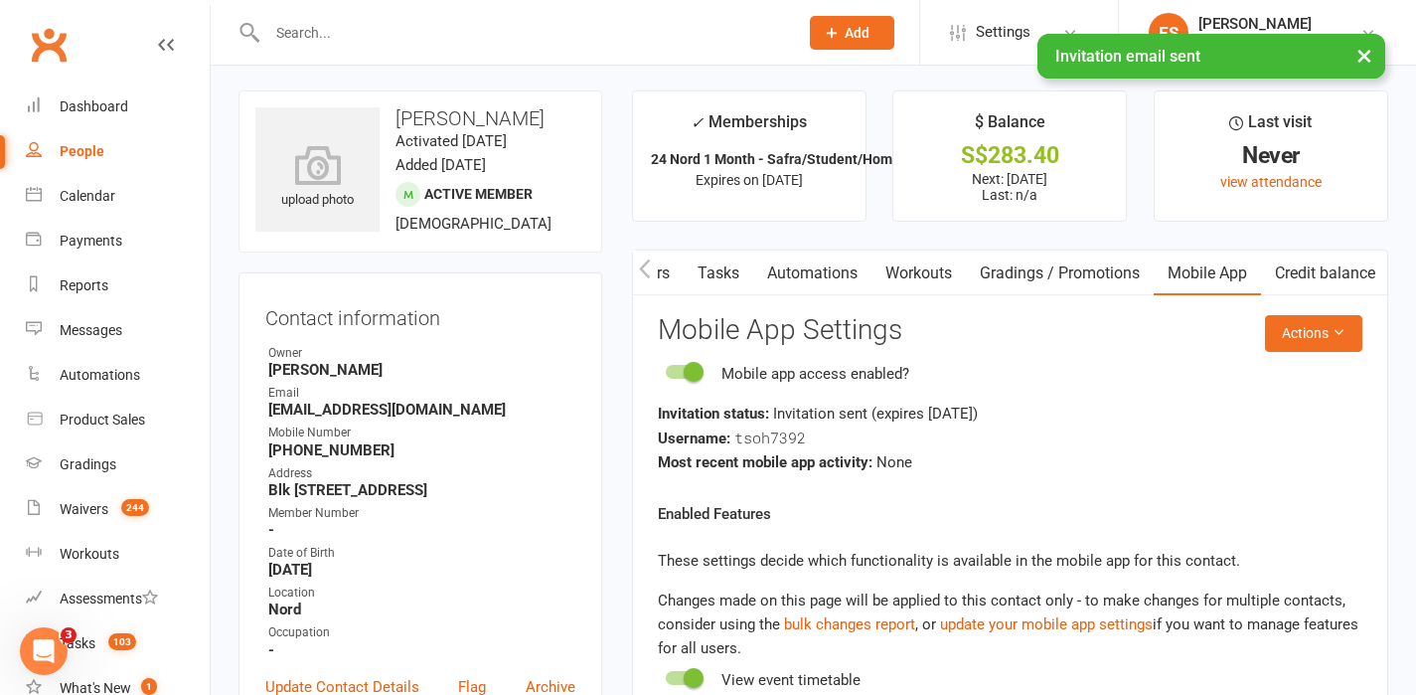
scroll to position [4, 0]
click at [656, 269] on button "button" at bounding box center [645, 271] width 25 height 45
click at [719, 277] on link "Payments" at bounding box center [700, 272] width 98 height 46
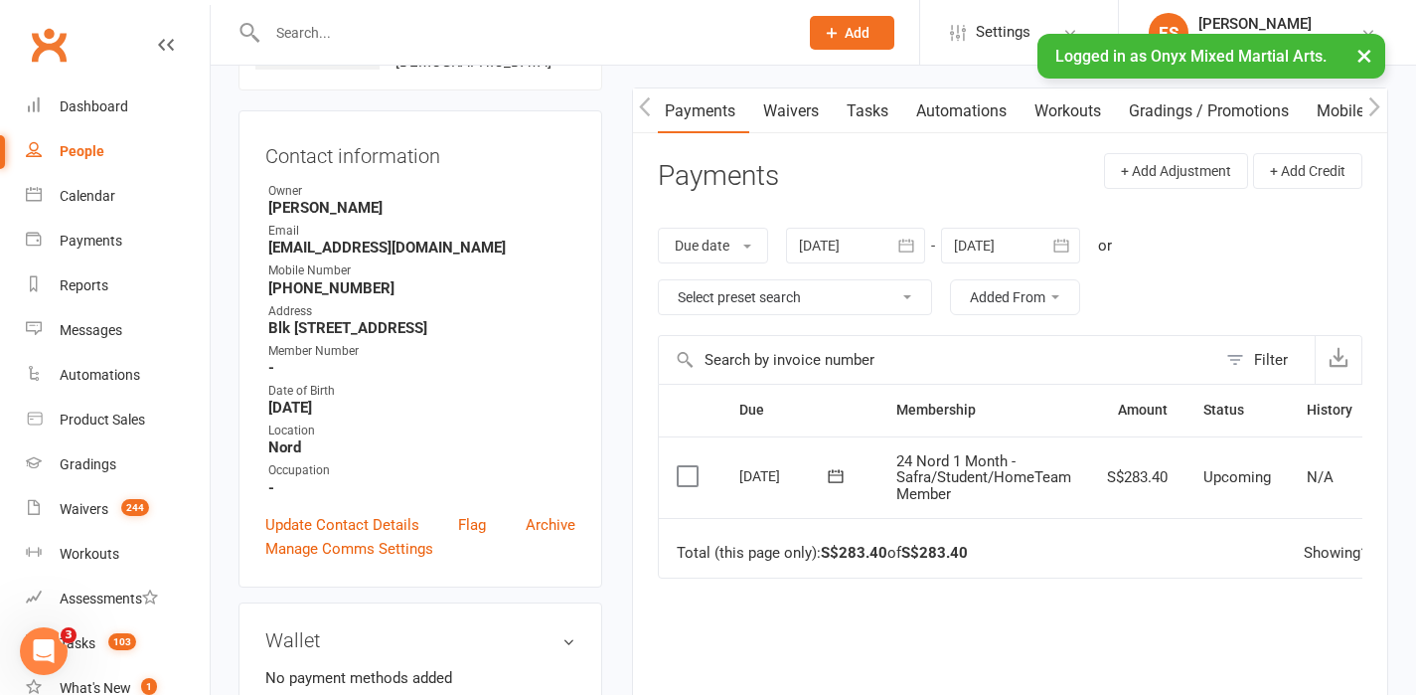
scroll to position [0, 165]
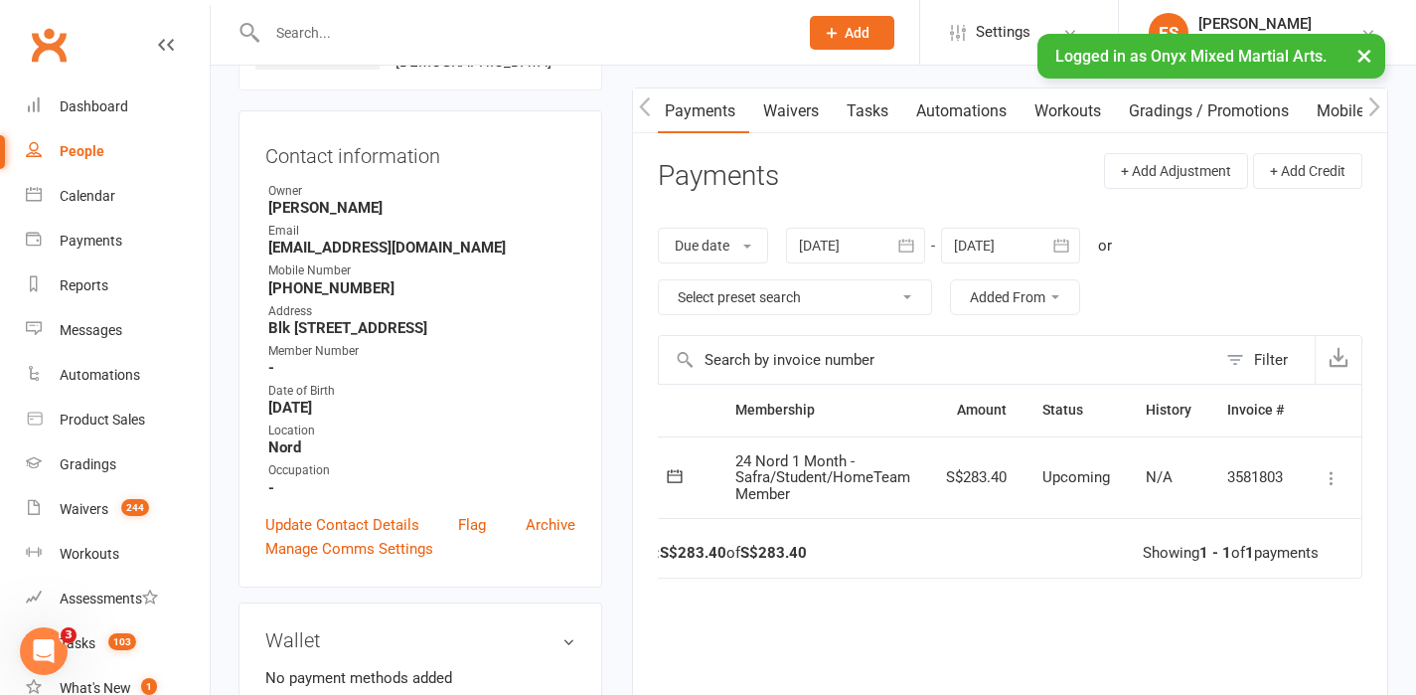
click at [1332, 482] on icon at bounding box center [1332, 478] width 20 height 20
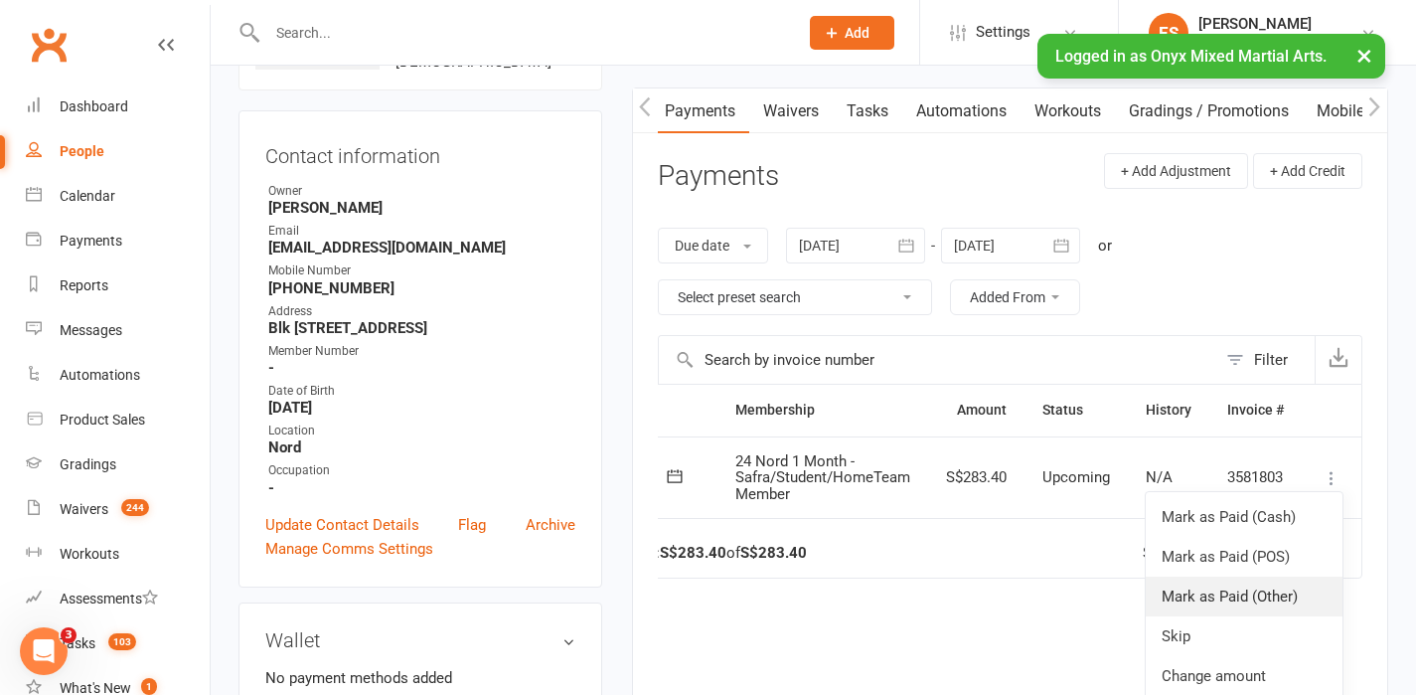
click at [1274, 598] on link "Mark as Paid (Other)" at bounding box center [1244, 597] width 197 height 40
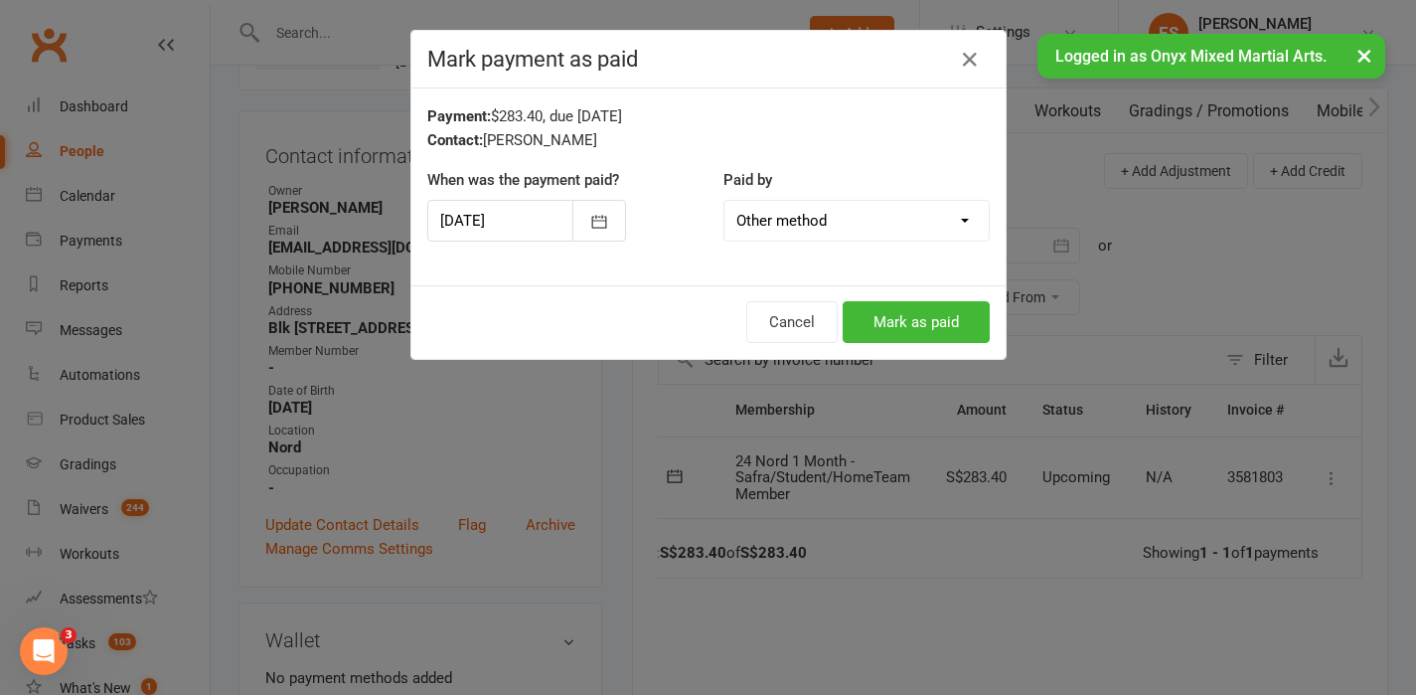
scroll to position [0, 155]
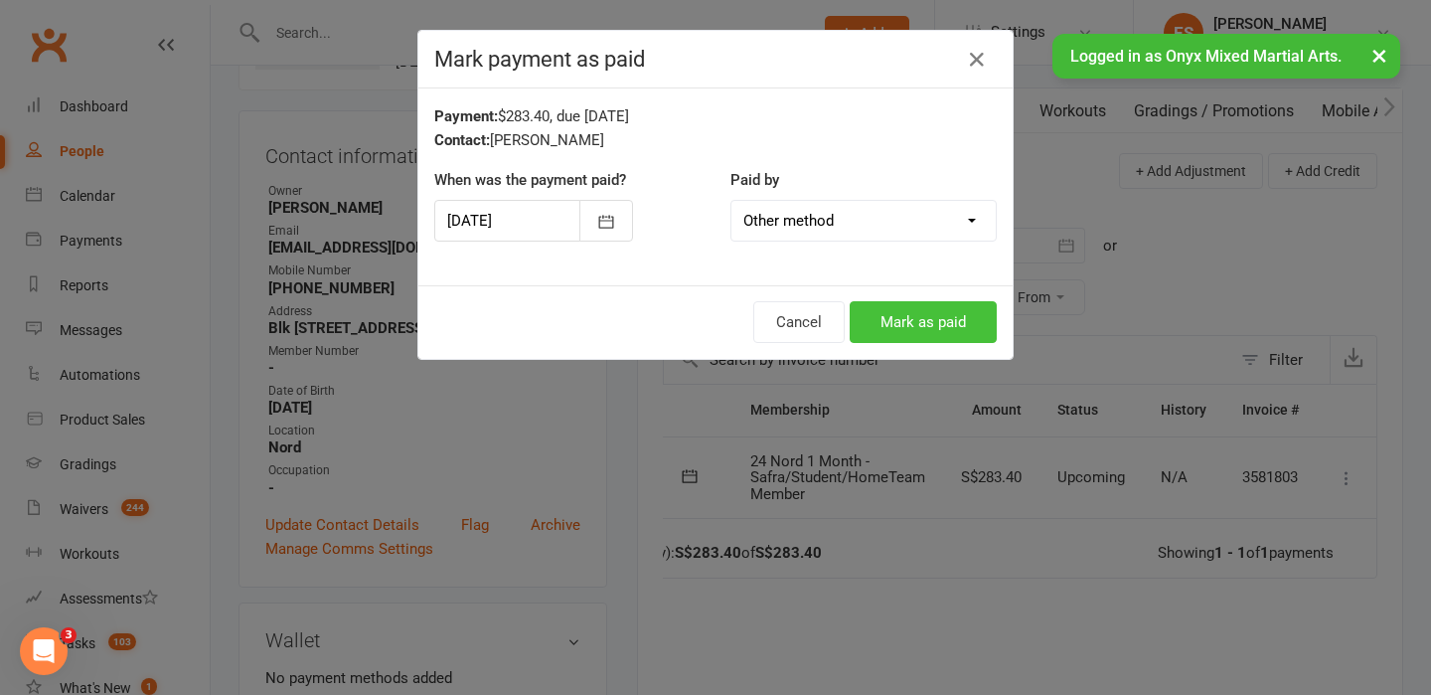
click at [935, 311] on button "Mark as paid" at bounding box center [923, 322] width 147 height 42
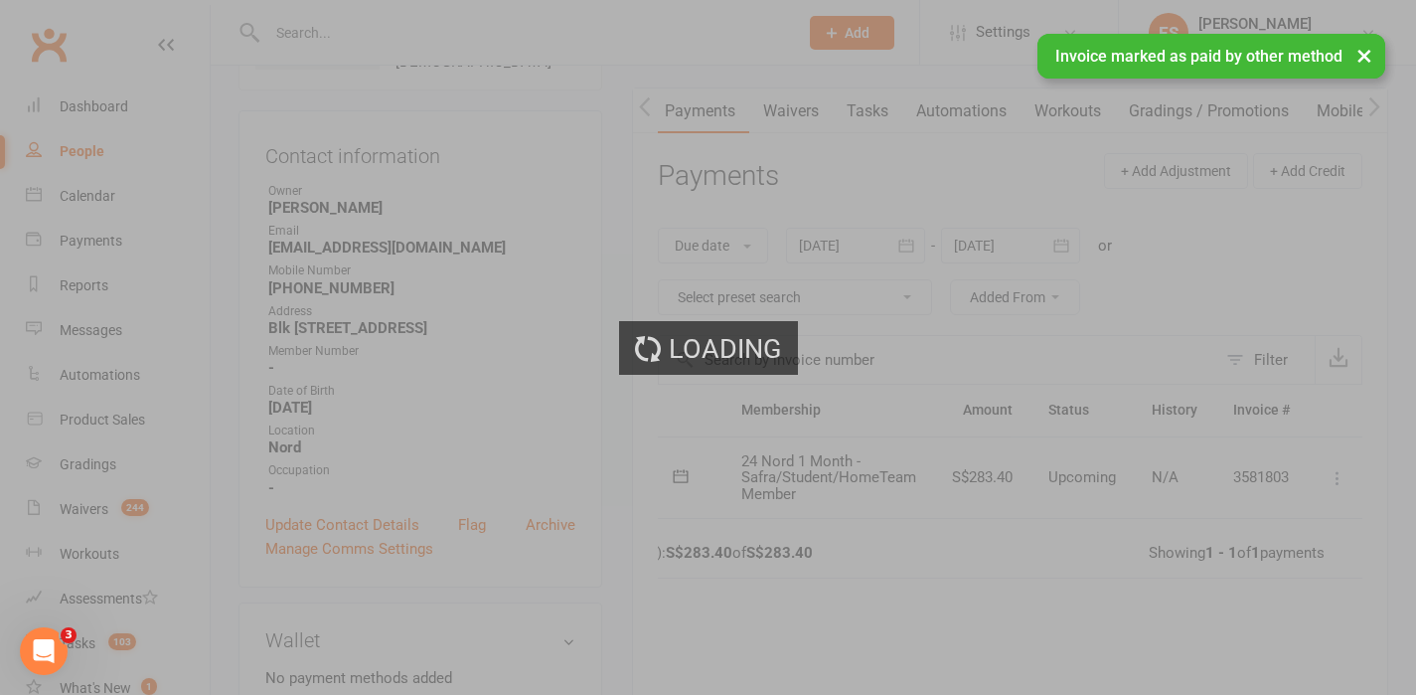
scroll to position [0, 130]
